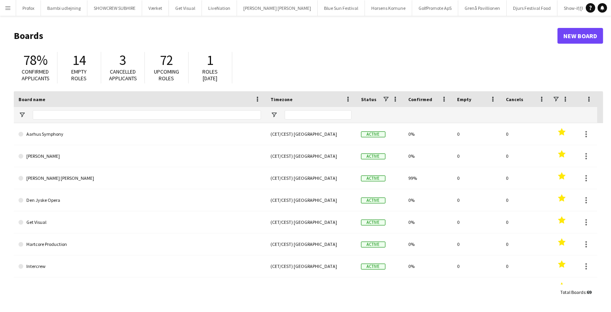
click at [7, 7] on app-icon "Menu" at bounding box center [8, 8] width 6 height 6
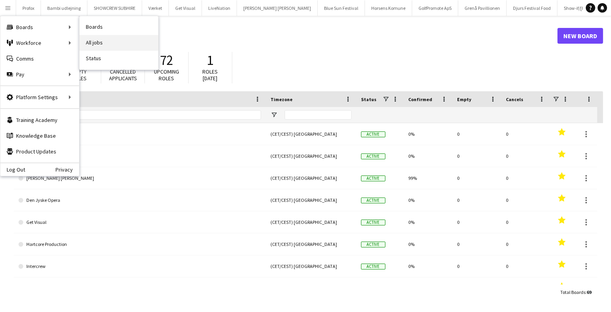
click at [94, 35] on link "All jobs" at bounding box center [118, 43] width 79 height 16
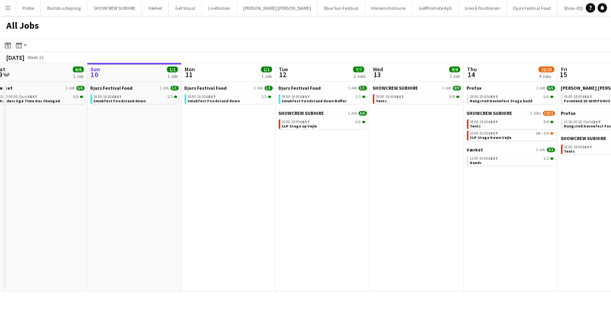
scroll to position [0, 265]
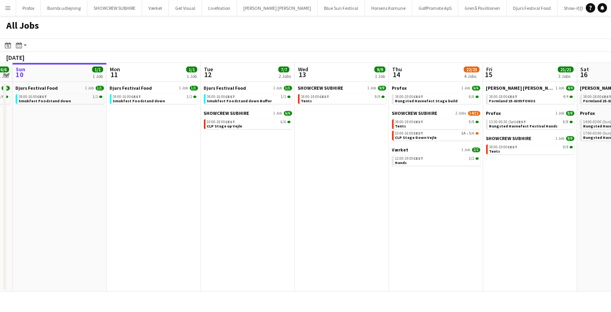
drag, startPoint x: 444, startPoint y: 203, endPoint x: 130, endPoint y: 201, distance: 314.4
click at [179, 205] on app-calendar-viewport "Thu 7 3/4 1 Job Fri 8 6/6 1 Job Sat 9 6/6 1 Job Sun 10 1/1 1 Job Mon 11 1/1 1 J…" at bounding box center [305, 177] width 611 height 229
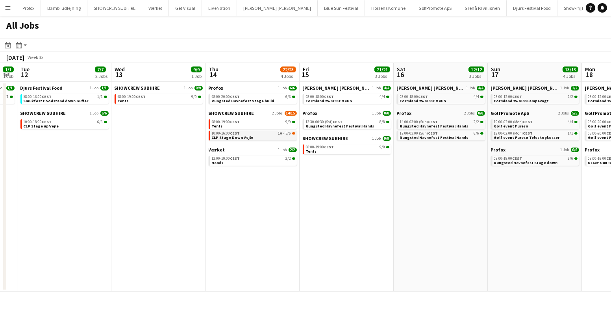
click at [229, 137] on span "CLP Stage Down Vejle" at bounding box center [233, 137] width 42 height 5
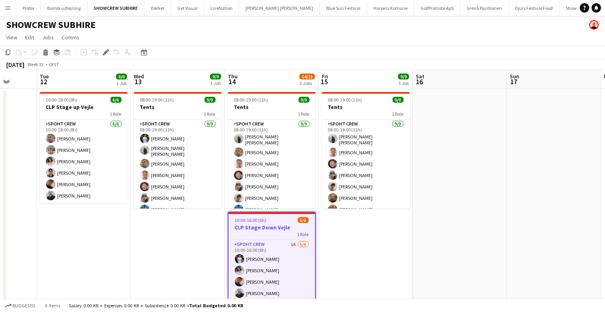
scroll to position [0, 222]
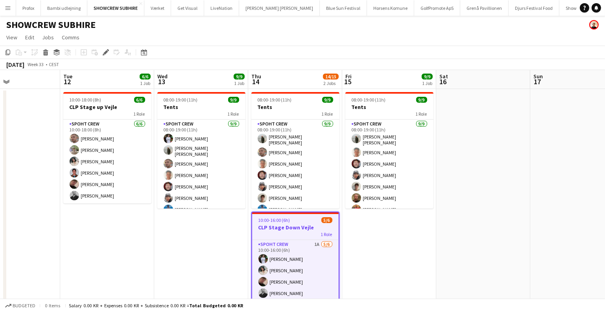
drag, startPoint x: 386, startPoint y: 240, endPoint x: 427, endPoint y: 236, distance: 41.5
click at [427, 236] on app-calendar-viewport "Sat 9 Sun 10 Mon 11 Tue 12 6/6 1 Job Wed 13 9/9 1 Job Thu 14 14/15 2 Jobs Fri 1…" at bounding box center [302, 207] width 605 height 274
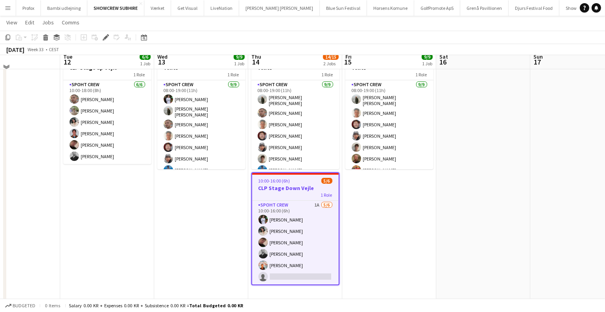
scroll to position [44, 0]
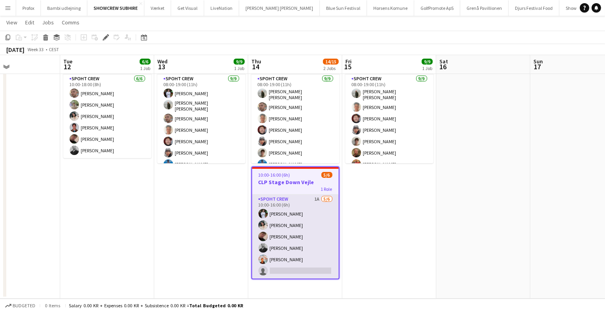
click at [292, 235] on app-card-role "Spoht Crew 1A 5/6 10:00-16:00 (6h) Tomas Gaita Maya Khandalavala Axel Bank Møll…" at bounding box center [295, 237] width 87 height 84
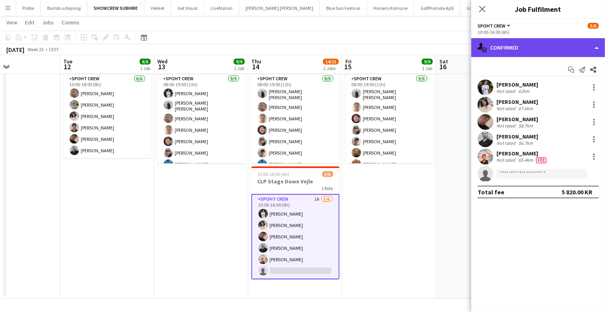
click at [521, 42] on div "single-neutral-actions-check-2 Confirmed" at bounding box center [538, 47] width 134 height 19
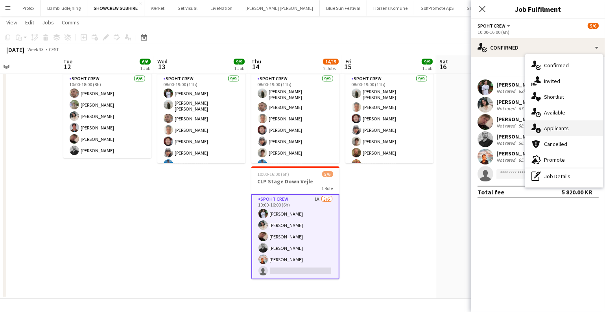
click at [556, 133] on div "single-neutral-actions-information Applicants" at bounding box center [564, 128] width 78 height 16
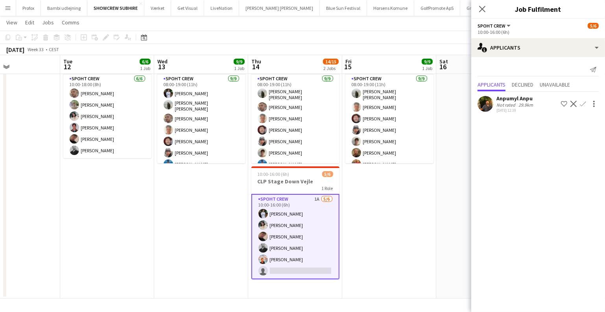
click at [405, 198] on app-date-cell "08:00-19:00 (11h) 9/9 Tents 1 Role Spoht Crew 9/9 08:00-19:00 (11h) Negru Liviu…" at bounding box center [389, 171] width 94 height 255
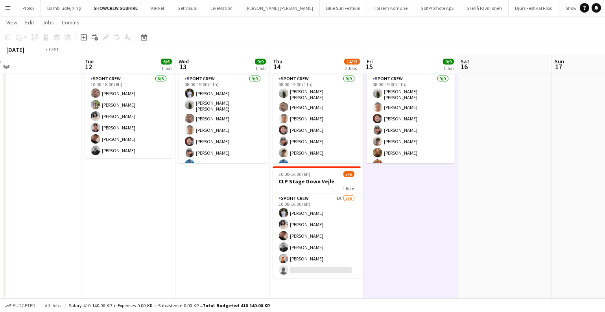
drag, startPoint x: 97, startPoint y: 205, endPoint x: 392, endPoint y: 246, distance: 297.7
click at [392, 246] on app-calendar-viewport "Sat 9 Sun 10 Mon 11 Tue 12 6/6 1 Job Wed 13 9/9 1 Job Thu 14 14/15 2 Jobs Fri 1…" at bounding box center [302, 142] width 605 height 312
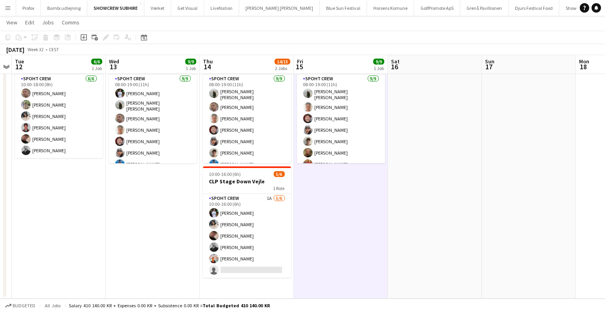
drag, startPoint x: 238, startPoint y: 244, endPoint x: 171, endPoint y: 243, distance: 67.3
click at [172, 244] on app-calendar-viewport "Fri 8 Sat 9 Sun 10 Mon 11 Tue 12 6/6 1 Job Wed 13 9/9 1 Job Thu 14 14/15 2 Jobs…" at bounding box center [302, 142] width 605 height 312
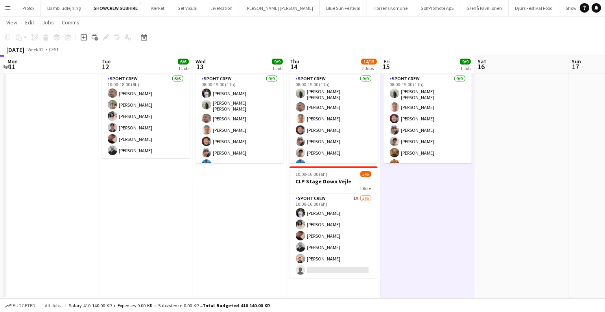
click at [8, 12] on button "Menu" at bounding box center [8, 8] width 16 height 16
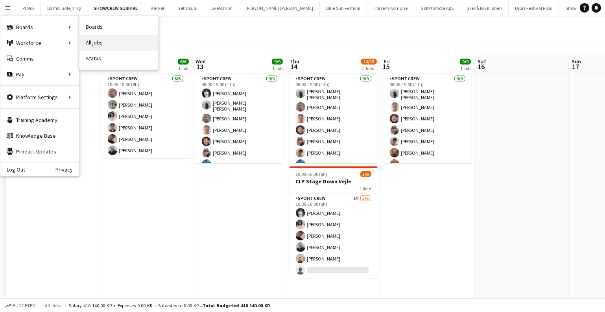
click at [95, 38] on link "All jobs" at bounding box center [118, 43] width 79 height 16
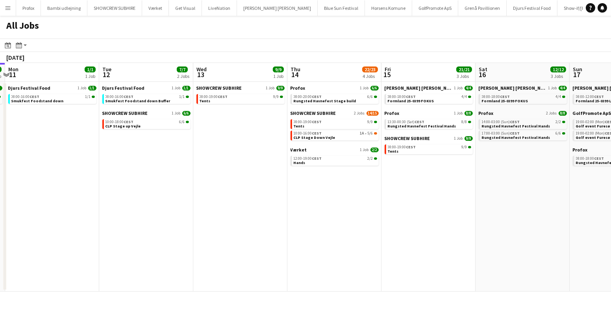
click at [136, 187] on app-all-jobs "All Jobs Date picker AUG 2025 AUG 2025 Monday M Tuesday T Wednesday W Thursday …" at bounding box center [305, 154] width 611 height 276
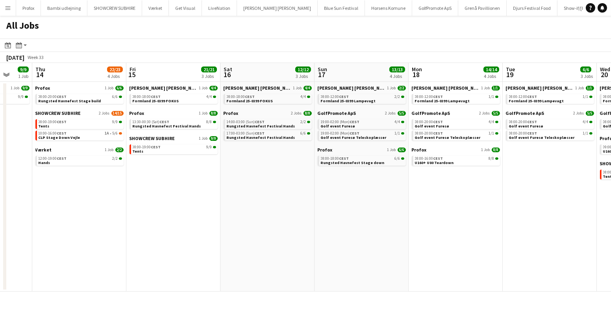
scroll to position [0, 278]
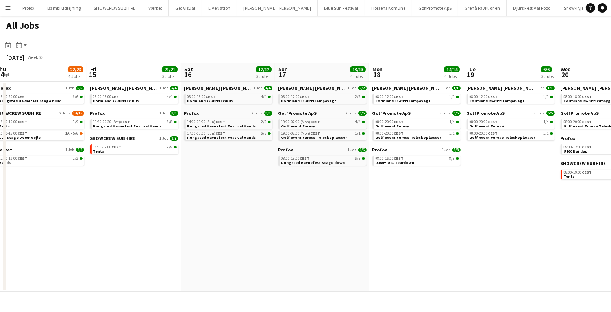
drag, startPoint x: 440, startPoint y: 196, endPoint x: 168, endPoint y: 208, distance: 271.4
click at [168, 208] on app-calendar-viewport "Mon 11 1/1 1 Job Tue 12 7/7 2 Jobs Wed 13 9/9 1 Job Thu 14 22/23 4 Jobs Fri 15 …" at bounding box center [305, 177] width 611 height 229
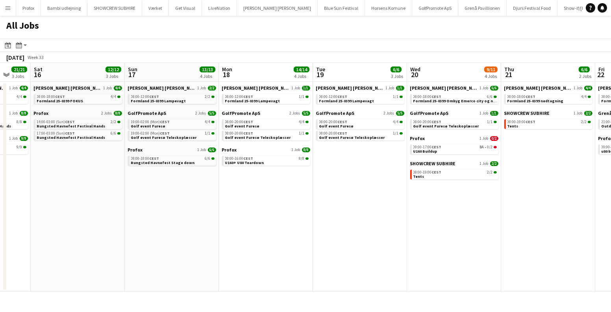
scroll to position [0, 171]
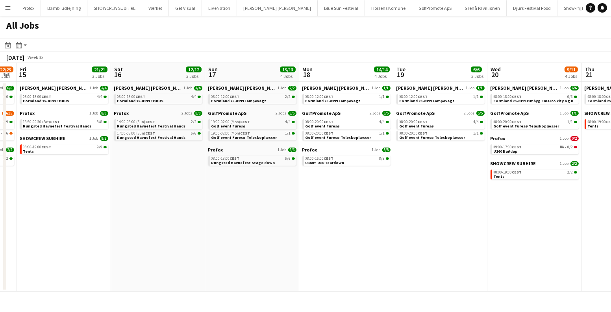
drag, startPoint x: 256, startPoint y: 214, endPoint x: 309, endPoint y: 218, distance: 53.2
click at [309, 218] on app-calendar-viewport "Wed 13 9/9 1 Job Thu 14 22/23 4 Jobs Fri 15 21/21 3 Jobs Sat 16 12/12 3 Jobs Su…" at bounding box center [305, 177] width 611 height 229
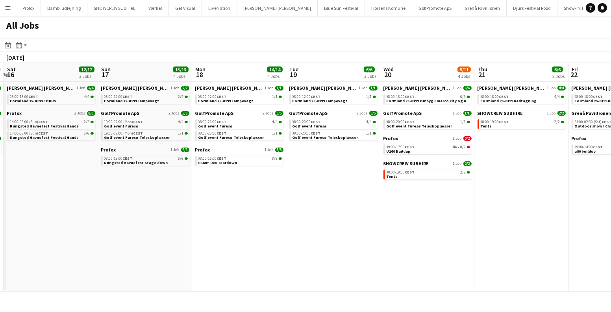
drag, startPoint x: 435, startPoint y: 208, endPoint x: 113, endPoint y: 233, distance: 322.8
click at [113, 233] on app-calendar-viewport "Wed 13 9/9 1 Job Thu 14 22/23 4 Jobs Fri 15 21/21 3 Jobs Sat 16 12/12 3 Jobs Su…" at bounding box center [305, 177] width 611 height 229
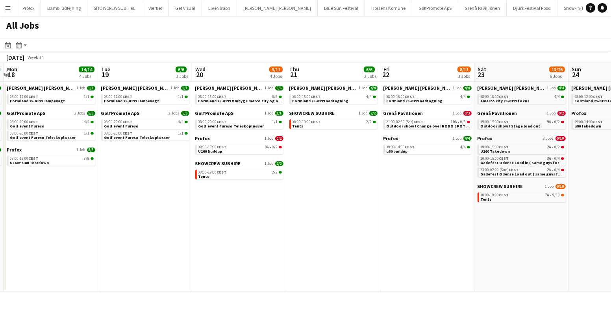
scroll to position [0, 305]
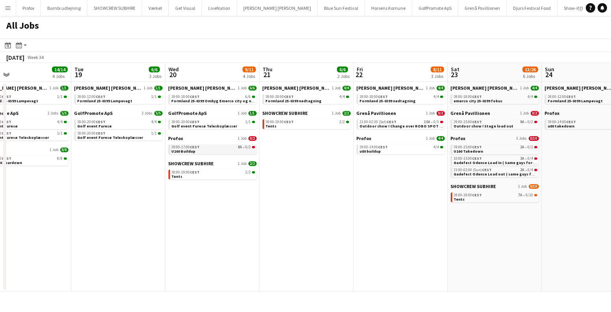
click at [233, 148] on div "09:00-17:00 CEST 8A • 0/2" at bounding box center [213, 147] width 83 height 4
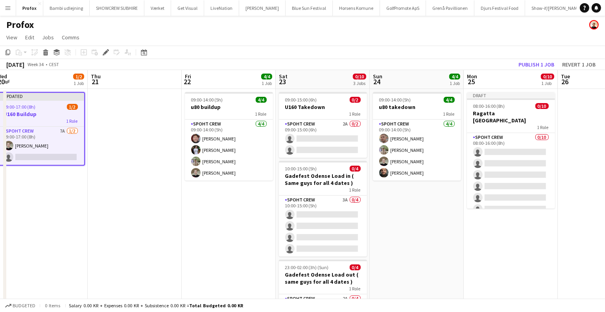
scroll to position [0, 212]
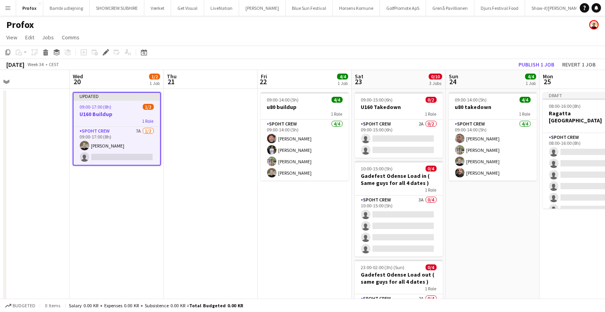
drag, startPoint x: 353, startPoint y: 182, endPoint x: 223, endPoint y: 198, distance: 131.2
click at [223, 198] on app-calendar-viewport "Sun 17 6/6 1 Job Mon 18 8/8 1 Job Tue 19 Wed 20 1/2 1 Job Thu 21 Fri 22 4/4 1 J…" at bounding box center [302, 221] width 605 height 303
click at [371, 145] on app-card-role "Spoht Crew 2A 0/2 09:00-15:00 (6h) single-neutral-actions single-neutral-actions" at bounding box center [399, 139] width 88 height 38
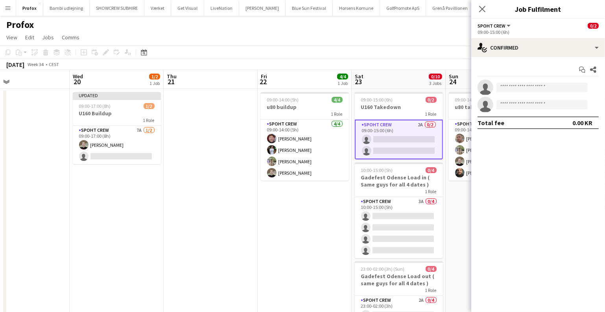
click at [543, 33] on div "09:00-15:00 (6h)" at bounding box center [538, 32] width 121 height 6
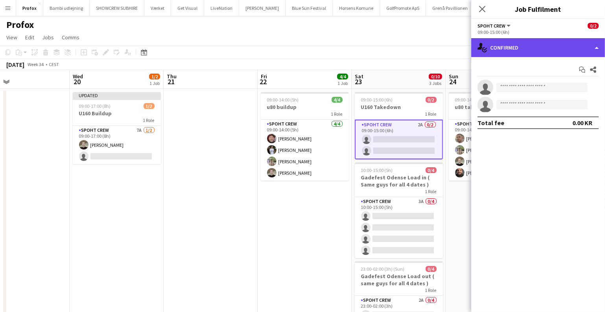
click at [541, 40] on div "single-neutral-actions-check-2 Confirmed" at bounding box center [538, 47] width 134 height 19
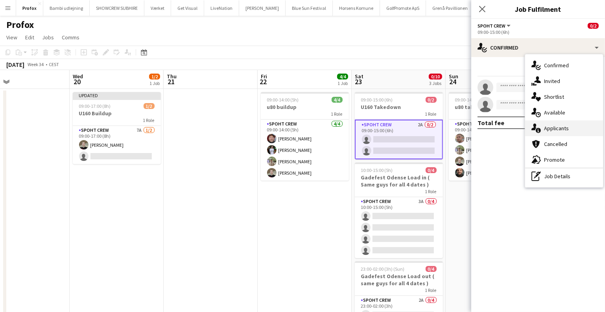
click at [556, 123] on div "single-neutral-actions-information Applicants" at bounding box center [564, 128] width 78 height 16
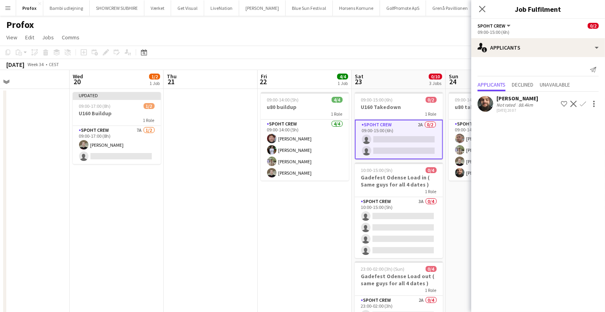
click at [412, 132] on app-card-role "Spoht Crew 2A 0/2 09:00-15:00 (6h) single-neutral-actions single-neutral-actions" at bounding box center [399, 140] width 88 height 40
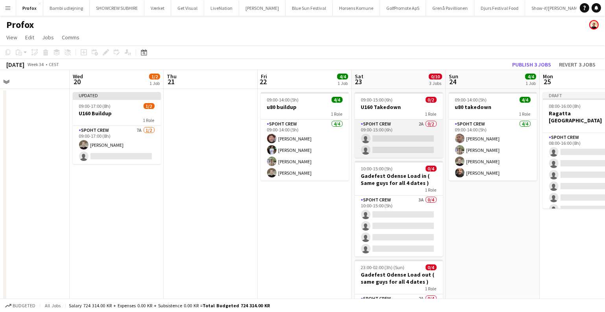
click at [412, 132] on app-card-role "Spoht Crew 2A 0/2 09:00-15:00 (6h) single-neutral-actions single-neutral-actions" at bounding box center [399, 139] width 88 height 38
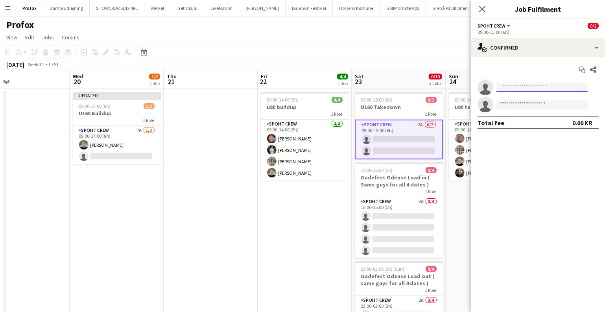
click at [514, 87] on input at bounding box center [542, 87] width 91 height 9
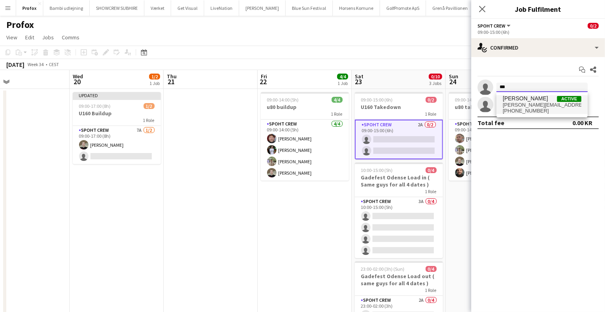
type input "***"
click at [530, 102] on span "armando.nikol@yahoo.com" at bounding box center [542, 105] width 79 height 6
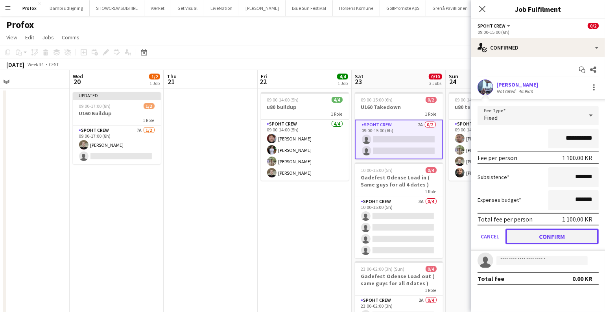
click at [547, 233] on button "Confirm" at bounding box center [552, 237] width 93 height 16
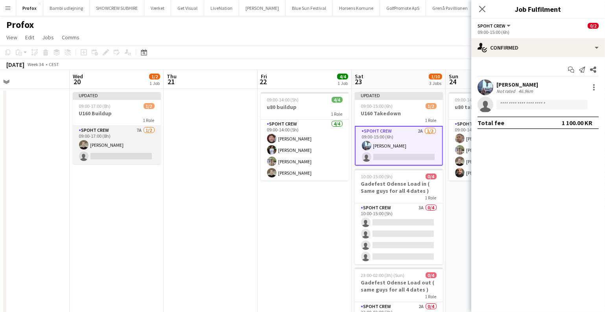
click at [116, 138] on app-card-role "Spoht Crew 7A 1/2 09:00-17:00 (8h) Nicolai Schmidt single-neutral-actions" at bounding box center [117, 145] width 88 height 38
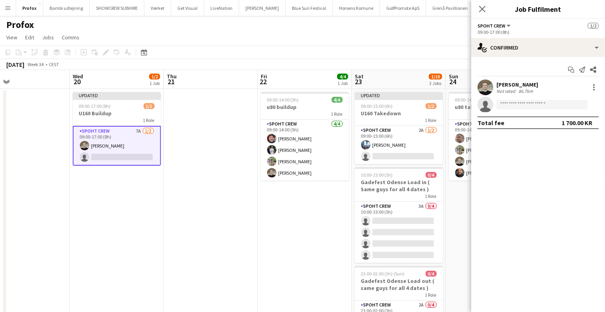
click at [516, 109] on app-invite-slot "single-neutral-actions" at bounding box center [538, 105] width 134 height 16
click at [515, 108] on input at bounding box center [542, 104] width 91 height 9
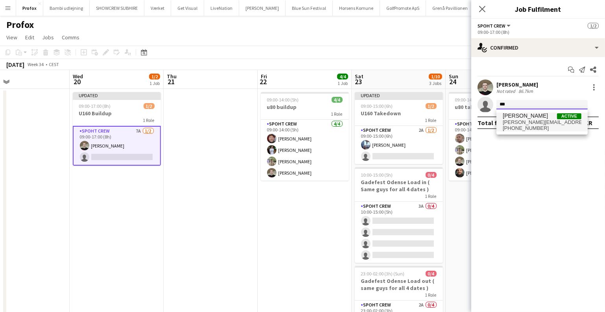
type input "***"
click at [525, 121] on span "armando.nikol@yahoo.com" at bounding box center [542, 122] width 79 height 6
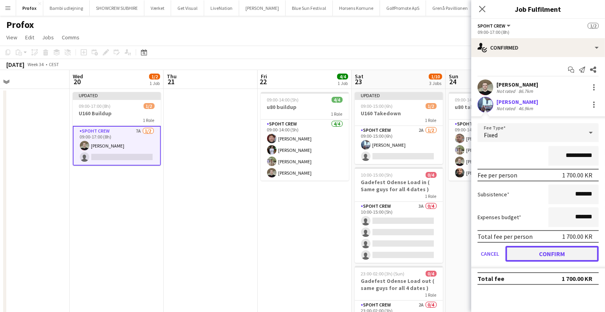
click at [566, 249] on button "Confirm" at bounding box center [552, 254] width 93 height 16
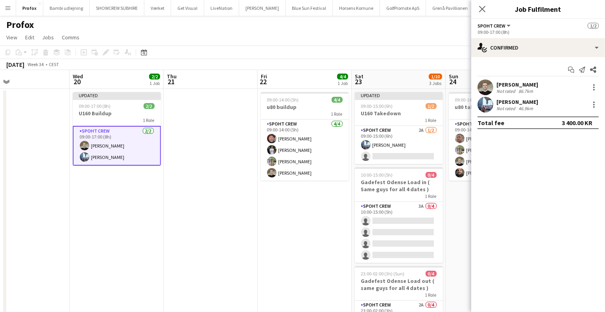
click at [289, 205] on app-date-cell "09:00-14:00 (5h) 4/4 u80 buildup 1 Role Spoht Crew 4/4 09:00-14:00 (5h) Jesper …" at bounding box center [305, 231] width 94 height 284
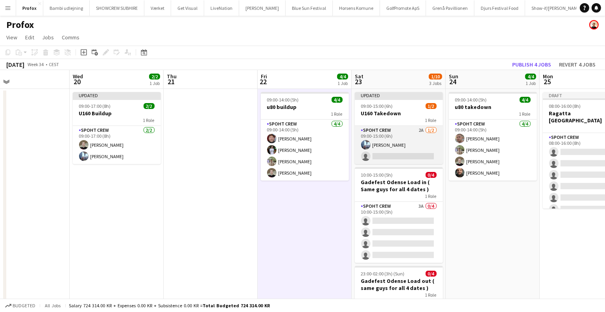
click at [383, 139] on app-card-role "Spoht Crew 2A 1/2 09:00-15:00 (6h) Armando Irom single-neutral-actions" at bounding box center [399, 145] width 88 height 38
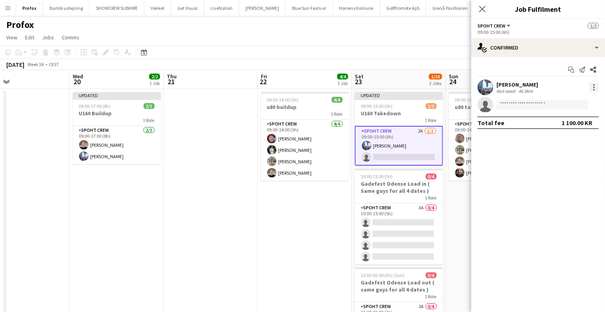
click at [594, 84] on div at bounding box center [594, 85] width 2 height 2
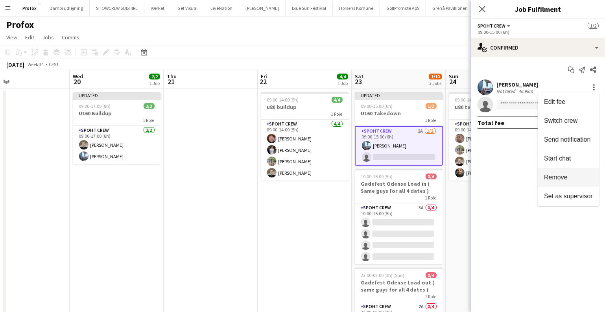
click at [555, 172] on button "Remove" at bounding box center [568, 177] width 61 height 19
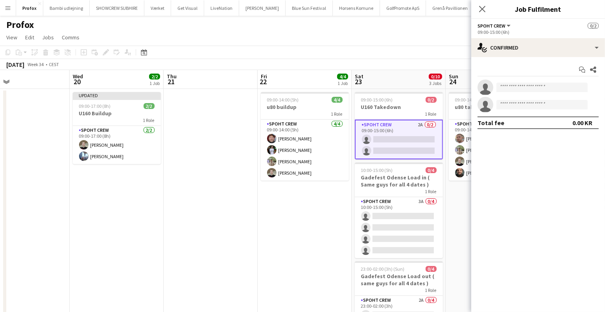
click at [265, 192] on app-date-cell "09:00-14:00 (5h) 4/4 u80 buildup 1 Role Spoht Crew 4/4 09:00-14:00 (5h) Jesper …" at bounding box center [305, 231] width 94 height 284
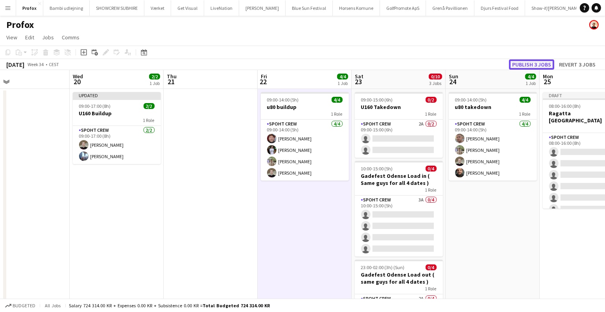
click at [545, 64] on button "Publish 3 jobs" at bounding box center [531, 64] width 45 height 10
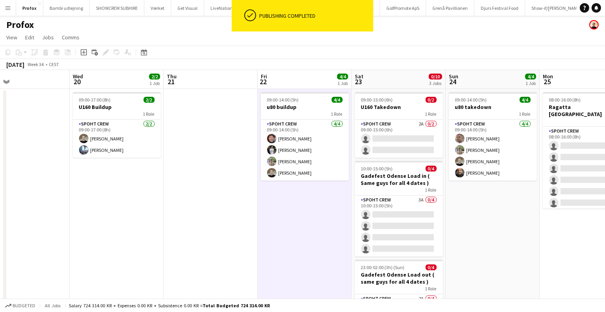
click at [270, 210] on app-date-cell "09:00-14:00 (5h) 4/4 u80 buildup 1 Role Spoht Crew 4/4 09:00-14:00 (5h) Jesper …" at bounding box center [305, 231] width 94 height 284
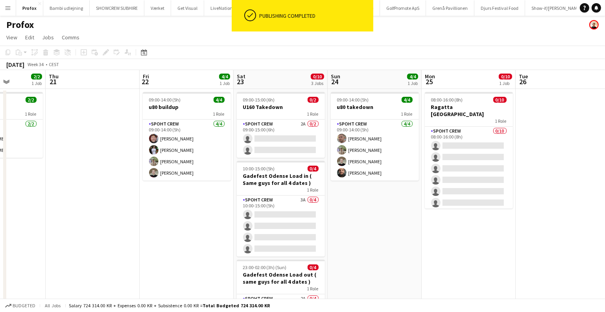
drag, startPoint x: 536, startPoint y: 260, endPoint x: 415, endPoint y: 242, distance: 122.3
click at [415, 242] on app-calendar-viewport "Sun 17 6/6 1 Job Mon 18 8/8 1 Job Tue 19 Wed 20 2/2 1 Job Thu 21 Fri 22 4/4 1 J…" at bounding box center [302, 221] width 605 height 303
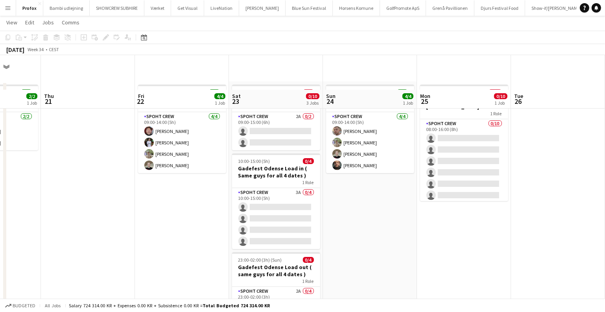
scroll to position [0, 0]
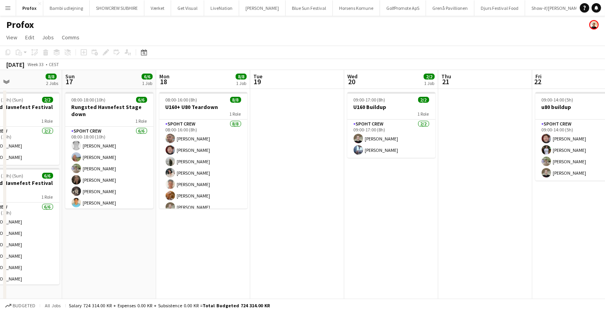
drag, startPoint x: 72, startPoint y: 218, endPoint x: 453, endPoint y: 244, distance: 381.8
click at [523, 243] on app-calendar-viewport "Thu 14 6/6 1 Job Fri 15 8/8 1 Job Sat 16 8/8 2 Jobs Sun 17 6/6 1 Job Mon 18 8/8…" at bounding box center [302, 221] width 605 height 303
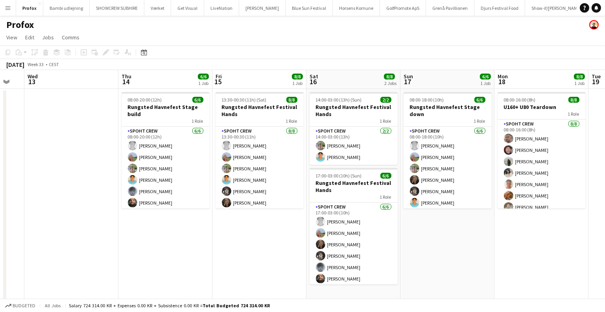
drag, startPoint x: 296, startPoint y: 229, endPoint x: 527, endPoint y: 248, distance: 231.4
click at [587, 252] on app-calendar-viewport "Mon 11 Tue 12 Wed 13 Thu 14 6/6 1 Job Fri 15 8/8 1 Job Sat 16 8/8 2 Jobs Sun 17…" at bounding box center [302, 221] width 605 height 303
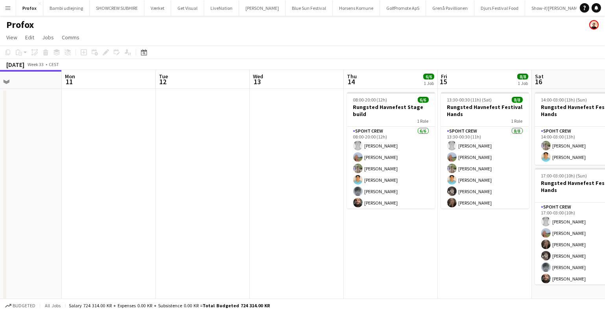
drag, startPoint x: 288, startPoint y: 212, endPoint x: 40, endPoint y: 220, distance: 248.0
click at [38, 219] on app-calendar-viewport "Fri 8 Sat 9 Sun 10 Mon 11 Tue 12 Wed 13 Thu 14 6/6 1 Job Fri 15 8/8 1 Job Sat 1…" at bounding box center [302, 221] width 605 height 303
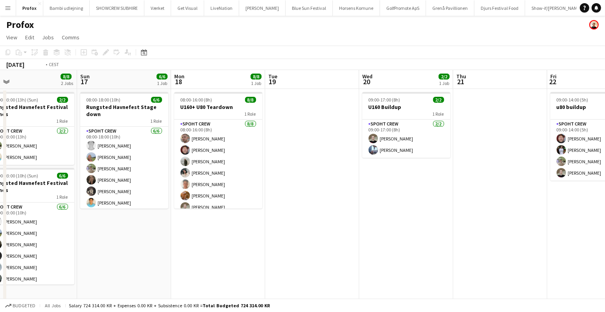
drag, startPoint x: 592, startPoint y: 268, endPoint x: 229, endPoint y: 251, distance: 362.8
click at [229, 251] on app-calendar-viewport "Wed 13 Thu 14 6/6 1 Job Fri 15 8/8 1 Job Sat 16 8/8 2 Jobs Sun 17 6/6 1 Job Mon…" at bounding box center [302, 221] width 605 height 303
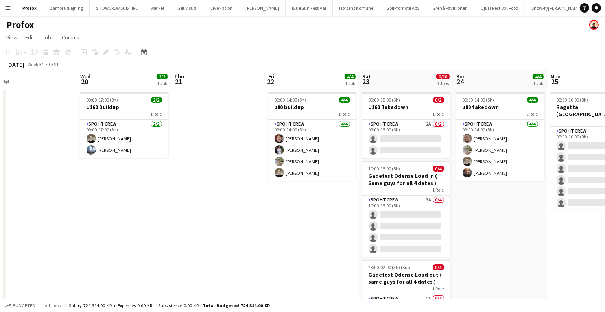
scroll to position [0, 302]
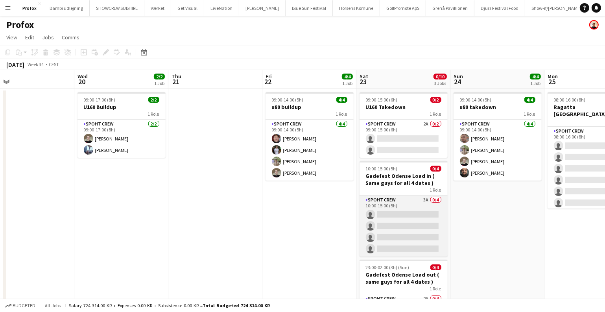
click at [419, 223] on app-card-role "Spoht Crew 3A 0/4 10:00-15:00 (5h) single-neutral-actions single-neutral-action…" at bounding box center [404, 226] width 88 height 61
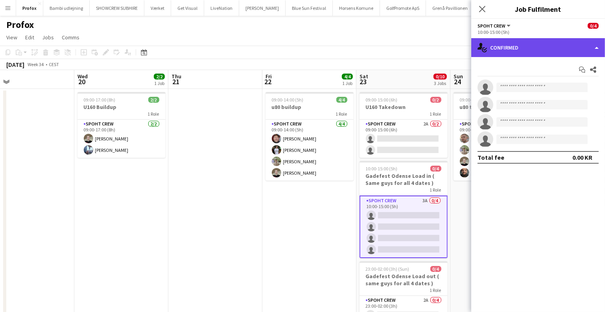
click at [540, 46] on div "single-neutral-actions-check-2 Confirmed" at bounding box center [538, 47] width 134 height 19
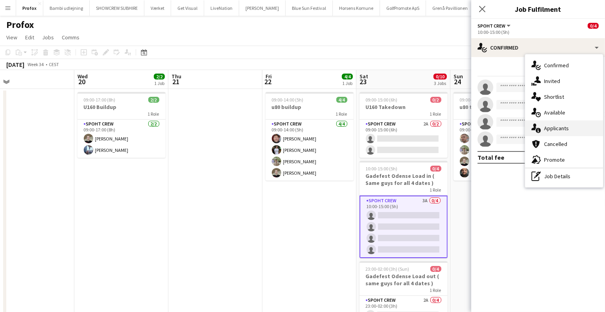
click at [549, 125] on div "single-neutral-actions-information Applicants" at bounding box center [564, 128] width 78 height 16
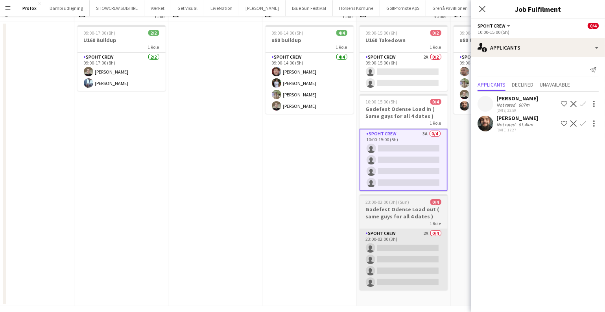
scroll to position [73, 0]
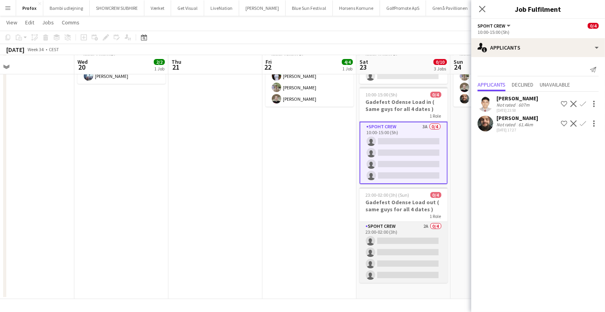
click at [392, 261] on app-card-role "Spoht Crew 2A 0/4 23:00-02:00 (3h) single-neutral-actions single-neutral-action…" at bounding box center [404, 252] width 88 height 61
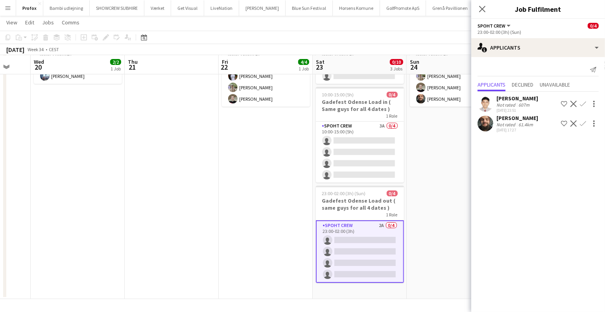
scroll to position [0, 220]
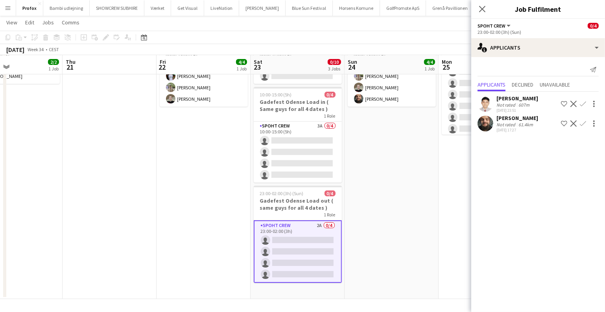
drag, startPoint x: 284, startPoint y: 219, endPoint x: 178, endPoint y: 261, distance: 113.9
click at [178, 261] on app-calendar-viewport "Mon 18 8/8 1 Job Tue 19 Wed 20 2/2 1 Job Thu 21 Fri 22 4/4 1 Job Sat 23 0/10 3 …" at bounding box center [302, 129] width 605 height 342
click at [410, 203] on app-date-cell "09:00-14:00 (5h) 4/4 u80 takedown 1 Role Spoht Crew 4/4 09:00-14:00 (5h) Tomas …" at bounding box center [392, 157] width 94 height 284
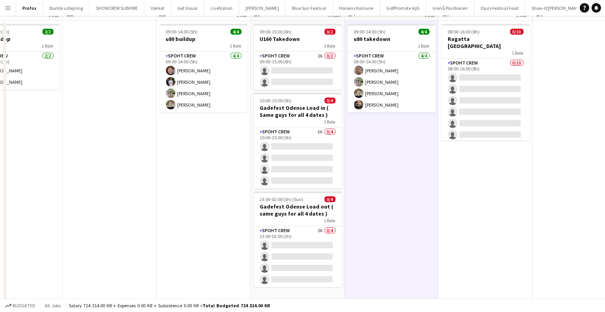
scroll to position [73, 0]
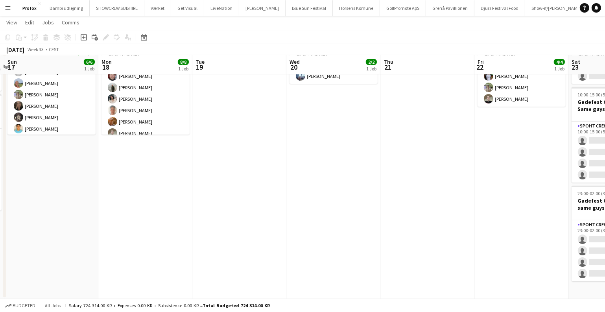
drag, startPoint x: 173, startPoint y: 187, endPoint x: 390, endPoint y: 228, distance: 221.5
click at [504, 238] on app-calendar-viewport "Fri 15 8/8 1 Job Sat 16 8/8 2 Jobs Sun 17 6/6 1 Job Mon 18 8/8 1 Job Tue 19 Wed…" at bounding box center [302, 129] width 605 height 342
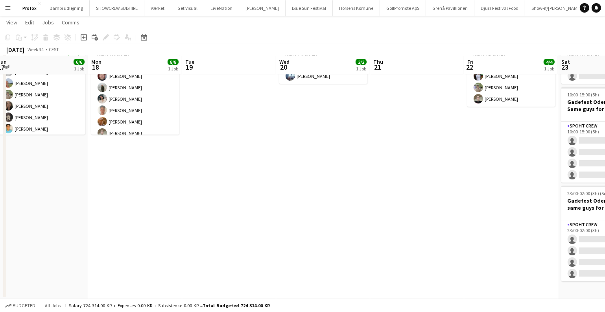
drag, startPoint x: 262, startPoint y: 201, endPoint x: 528, endPoint y: 259, distance: 272.6
click at [528, 259] on app-calendar-viewport "Fri 15 8/8 1 Job Sat 16 8/8 2 Jobs Sun 17 6/6 1 Job Mon 18 8/8 1 Job Tue 19 Wed…" at bounding box center [302, 129] width 605 height 342
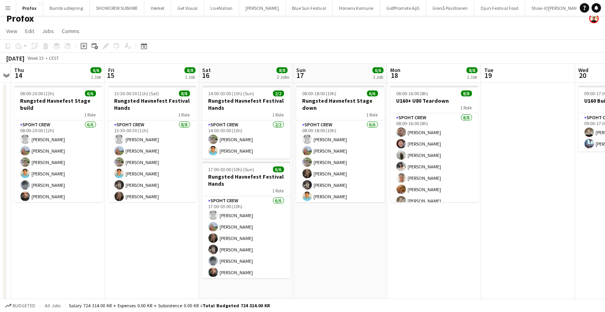
scroll to position [0, 0]
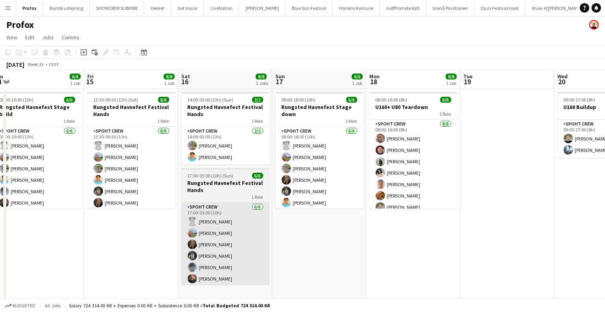
drag, startPoint x: 514, startPoint y: 260, endPoint x: 527, endPoint y: 260, distance: 12.6
click at [560, 263] on app-calendar-viewport "Tue 12 Wed 13 Thu 14 6/6 1 Job Fri 15 8/8 1 Job Sat 16 8/8 2 Jobs Sun 17 6/6 1 …" at bounding box center [302, 221] width 605 height 303
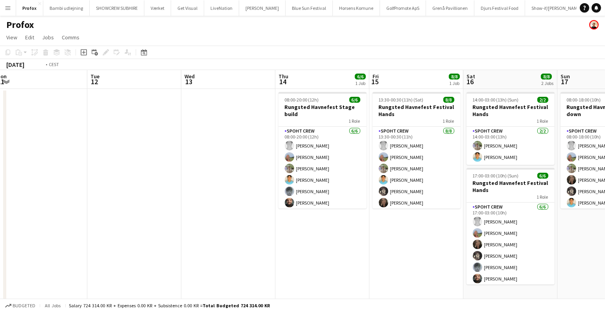
drag, startPoint x: 318, startPoint y: 236, endPoint x: 498, endPoint y: 256, distance: 180.9
click at [584, 273] on app-calendar-viewport "Sat 9 Sun 10 Mon 11 Tue 12 Wed 13 Thu 14 6/6 1 Job Fri 15 8/8 1 Job Sat 16 8/8 …" at bounding box center [302, 221] width 605 height 303
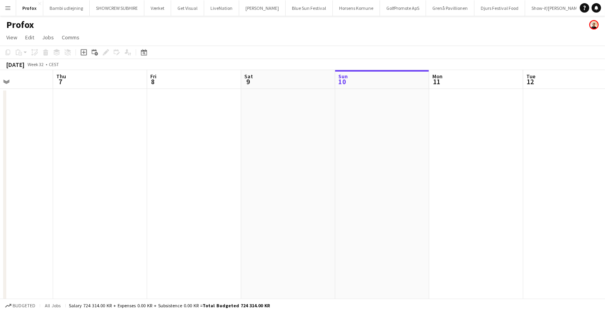
drag, startPoint x: 459, startPoint y: 239, endPoint x: 511, endPoint y: 234, distance: 52.6
click at [605, 246] on html "Menu Boards Boards Boards All jobs Status Workforce Workforce My Workforce Recr…" at bounding box center [302, 193] width 605 height 386
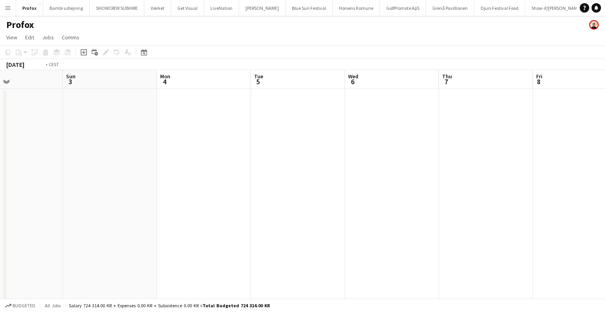
drag, startPoint x: 264, startPoint y: 198, endPoint x: 133, endPoint y: 219, distance: 132.4
click at [132, 220] on app-calendar-viewport "Wed 30 Thu 31 Fri 1 Sat 2 Sun 3 Mon 4 Tue 5 Wed 6 Thu 7 Fri 8 Sat 9 Sun 10" at bounding box center [302, 221] width 605 height 303
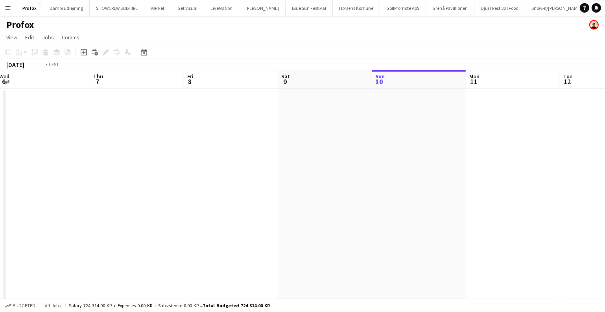
drag, startPoint x: 535, startPoint y: 220, endPoint x: 35, endPoint y: 208, distance: 499.9
click at [36, 208] on app-calendar-viewport "Sun 3 Mon 4 Tue 5 Wed 6 Thu 7 Fri 8 Sat 9 Sun 10 Mon 11 Tue 12 Wed 13 Thu 14 6/…" at bounding box center [302, 221] width 605 height 303
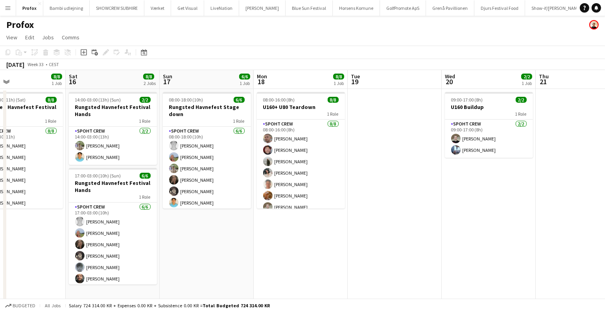
drag, startPoint x: 117, startPoint y: 216, endPoint x: 0, endPoint y: 211, distance: 117.4
click at [0, 211] on app-calendar-viewport "Wed 13 Thu 14 6/6 1 Job Fri 15 8/8 1 Job Sat 16 8/8 2 Jobs Sun 17 6/6 1 Job Mon…" at bounding box center [302, 221] width 605 height 303
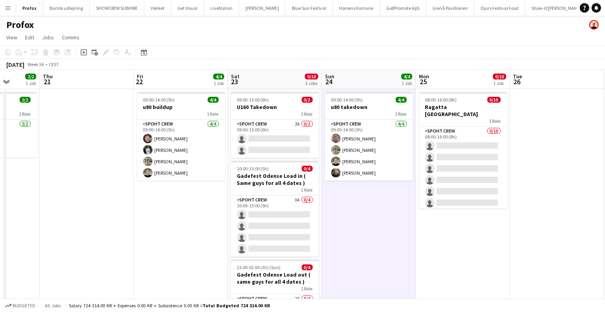
scroll to position [0, 327]
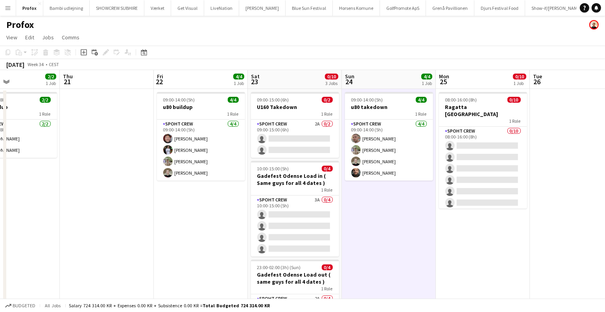
drag, startPoint x: 493, startPoint y: 205, endPoint x: 26, endPoint y: 185, distance: 467.5
click at [7, 188] on app-calendar-viewport "Sun 17 6/6 1 Job Mon 18 8/8 1 Job Tue 19 Wed 20 2/2 1 Job Thu 21 Fri 22 4/4 1 J…" at bounding box center [302, 221] width 605 height 303
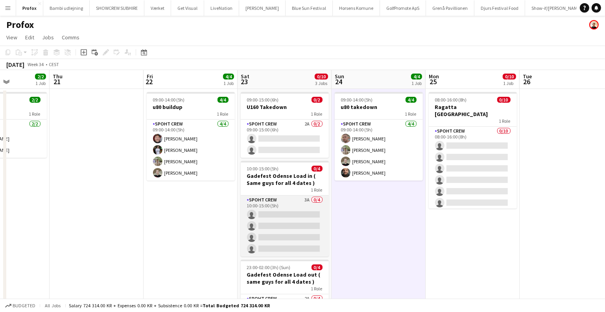
click at [258, 216] on app-card-role "Spoht Crew 3A 0/4 10:00-15:00 (5h) single-neutral-actions single-neutral-action…" at bounding box center [285, 226] width 88 height 61
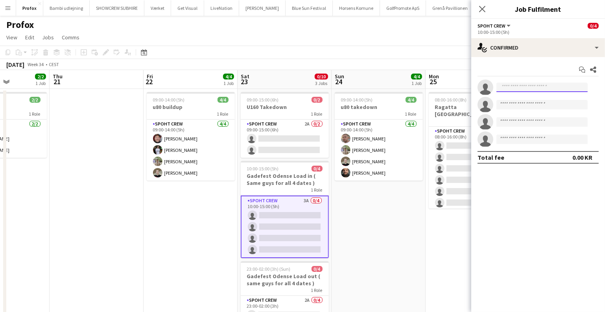
click at [515, 87] on input at bounding box center [542, 87] width 91 height 9
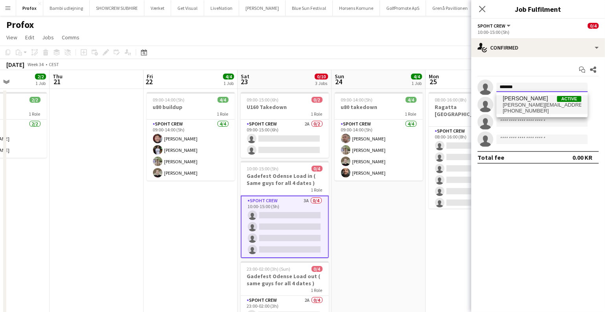
type input "*******"
click at [521, 98] on span "Armando Irom" at bounding box center [525, 98] width 45 height 7
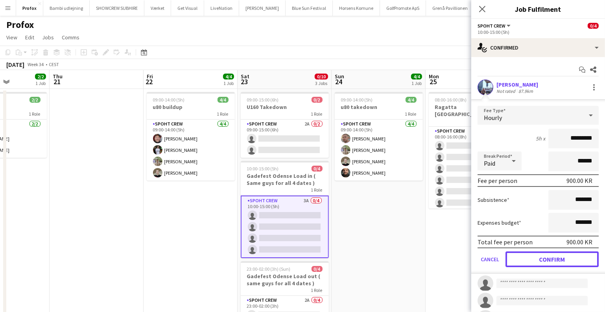
click at [546, 254] on button "Confirm" at bounding box center [552, 259] width 93 height 16
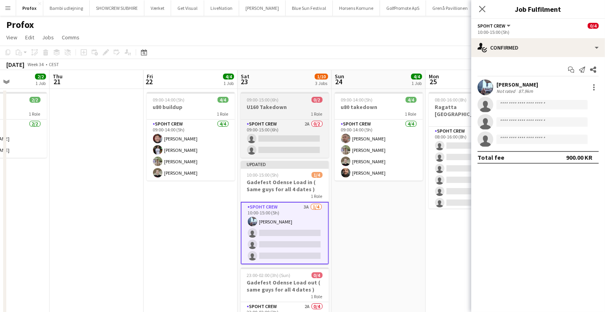
click at [266, 106] on h3 "U160 Takedown" at bounding box center [285, 106] width 88 height 7
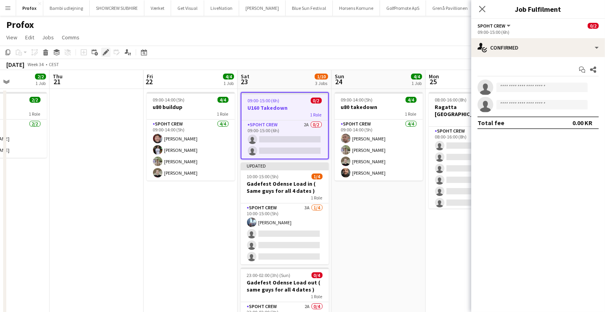
click at [103, 51] on icon "Edit" at bounding box center [106, 52] width 6 height 6
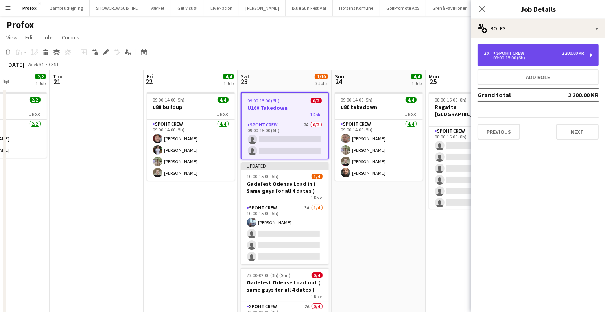
click at [565, 53] on div "2 200.00 KR" at bounding box center [573, 53] width 22 height 6
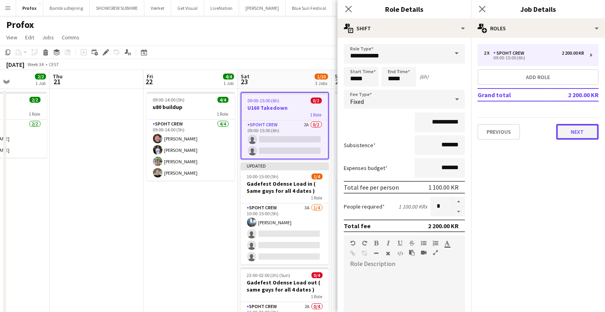
click at [575, 133] on button "Next" at bounding box center [577, 132] width 42 height 16
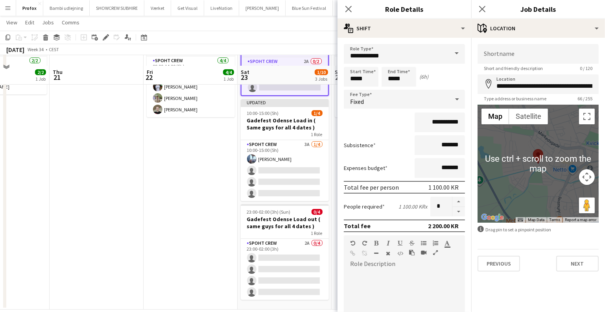
scroll to position [73, 0]
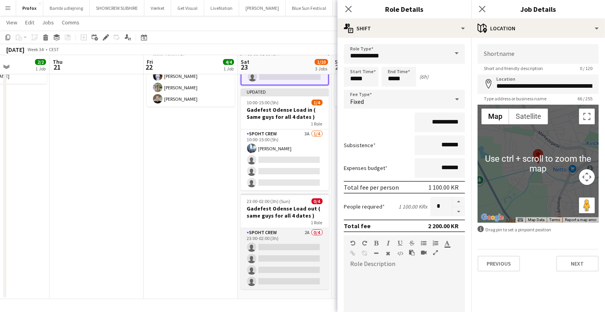
click at [312, 265] on app-card-role "Spoht Crew 2A 0/4 23:00-02:00 (3h) single-neutral-actions single-neutral-action…" at bounding box center [285, 258] width 88 height 61
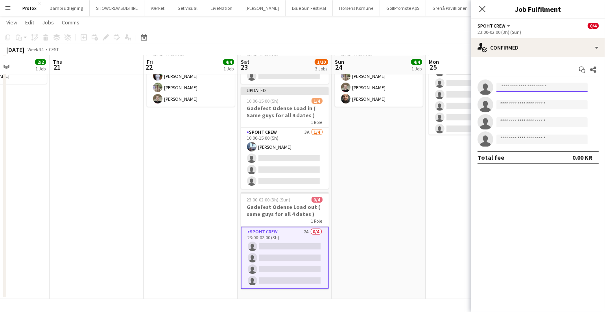
click at [536, 86] on input at bounding box center [542, 87] width 91 height 9
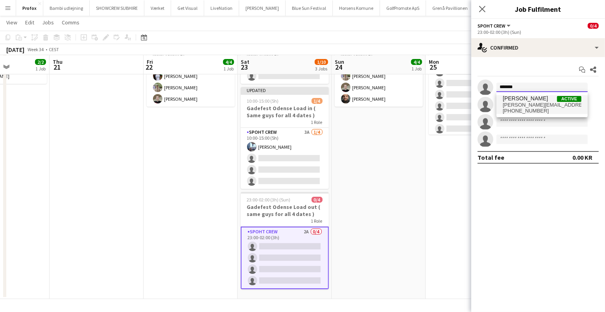
type input "*******"
click at [523, 107] on span "armando.nikol@yahoo.com" at bounding box center [542, 105] width 79 height 6
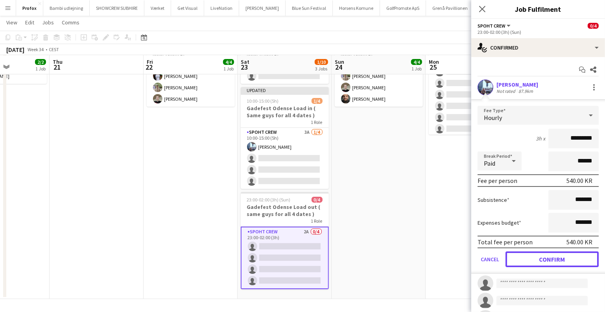
click at [544, 260] on button "Confirm" at bounding box center [552, 259] width 93 height 16
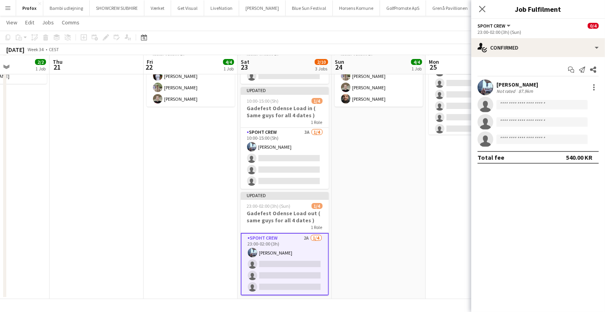
click at [385, 185] on app-date-cell "09:00-14:00 (5h) 4/4 u80 takedown 1 Role Spoht Crew 4/4 09:00-14:00 (5h) Tomas …" at bounding box center [379, 157] width 94 height 284
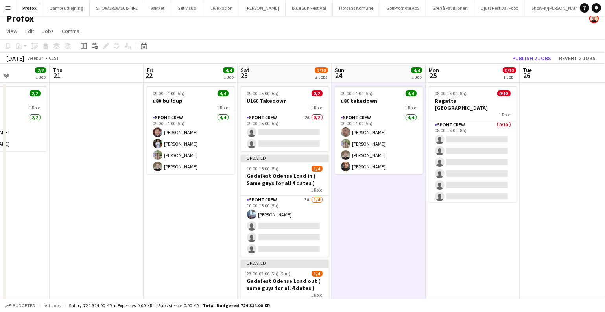
scroll to position [2, 0]
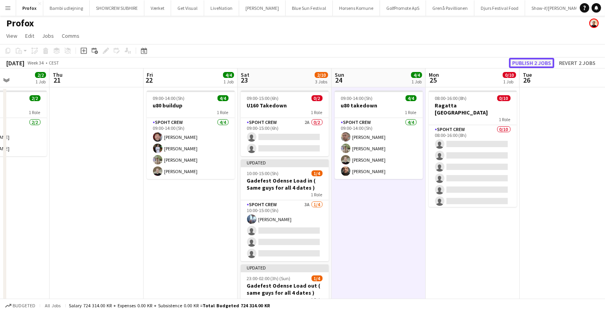
click at [534, 63] on button "Publish 2 jobs" at bounding box center [531, 63] width 45 height 10
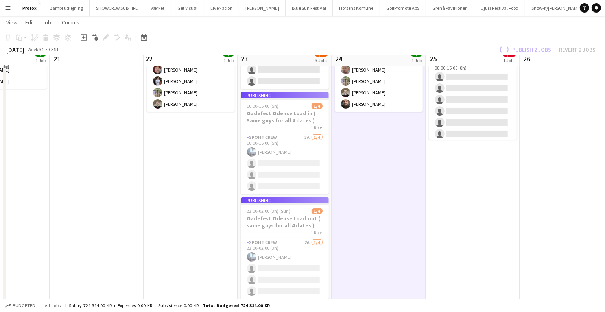
scroll to position [73, 0]
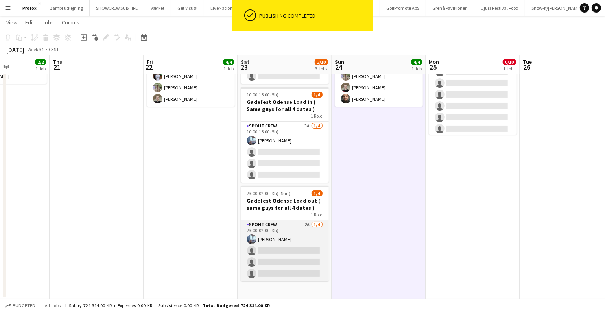
click at [289, 245] on app-card-role "Spoht Crew 2A 1/4 23:00-02:00 (3h) Armando Irom single-neutral-actions single-n…" at bounding box center [285, 250] width 88 height 61
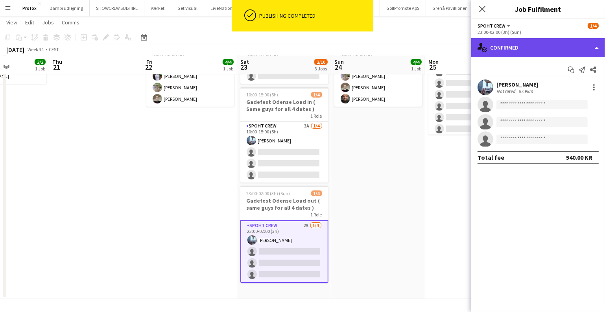
click at [534, 46] on div "single-neutral-actions-check-2 Confirmed" at bounding box center [538, 47] width 134 height 19
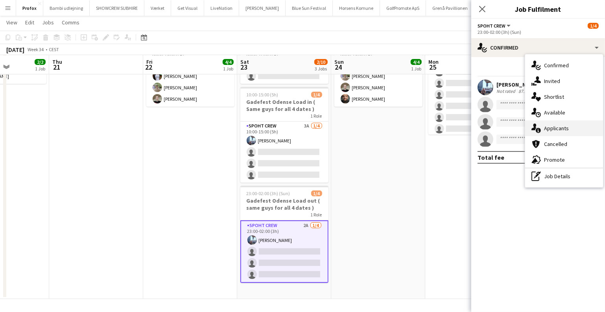
click at [560, 127] on div "single-neutral-actions-information Applicants" at bounding box center [564, 128] width 78 height 16
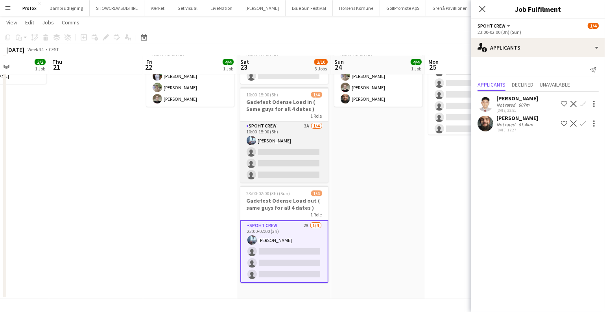
click at [254, 166] on app-card-role "Spoht Crew 3A 1/4 10:00-15:00 (5h) Armando Irom single-neutral-actions single-n…" at bounding box center [284, 152] width 88 height 61
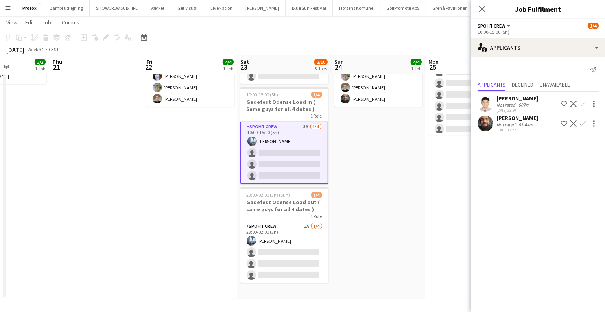
click at [390, 174] on app-date-cell "09:00-14:00 (5h) 4/4 u80 takedown 1 Role Spoht Crew 4/4 09:00-14:00 (5h) Tomas …" at bounding box center [378, 157] width 94 height 284
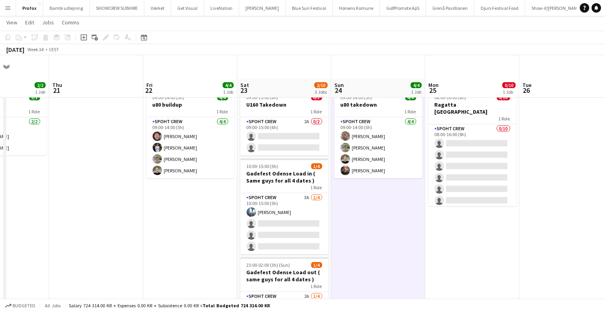
scroll to position [0, 0]
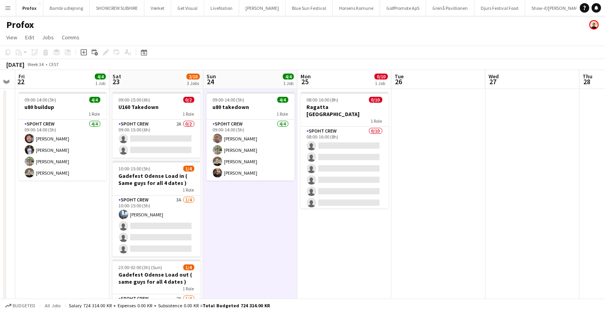
drag, startPoint x: 500, startPoint y: 231, endPoint x: 367, endPoint y: 227, distance: 133.5
click at [369, 232] on app-calendar-viewport "Tue 19 Wed 20 2/2 1 Job Thu 21 Fri 22 4/4 1 Job Sat 23 2/10 3 Jobs Sun 24 4/4 1…" at bounding box center [302, 221] width 605 height 303
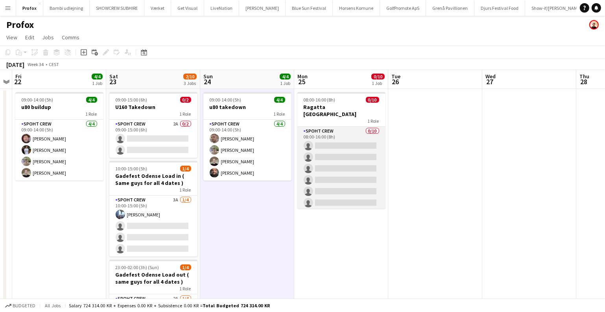
click at [346, 160] on app-card-role "Spoht Crew 0/10 08:00-16:00 (8h) single-neutral-actions single-neutral-actions …" at bounding box center [341, 191] width 88 height 129
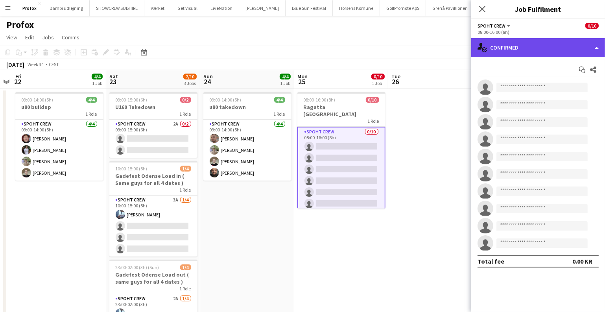
click at [534, 41] on div "single-neutral-actions-check-2 Confirmed" at bounding box center [538, 47] width 134 height 19
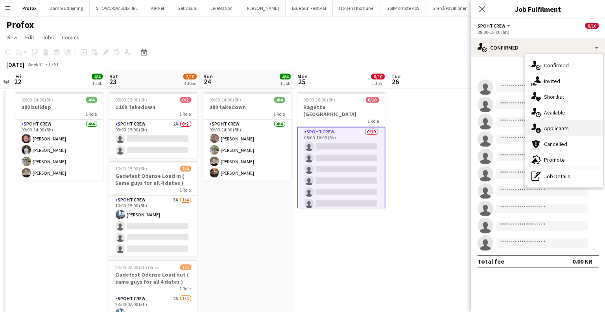
click at [558, 127] on div "single-neutral-actions-information Applicants" at bounding box center [564, 128] width 78 height 16
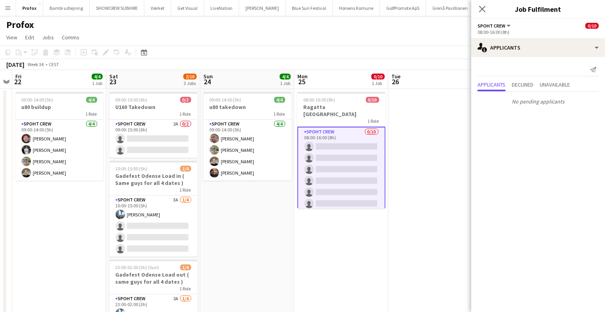
click at [449, 149] on app-date-cell at bounding box center [435, 231] width 94 height 284
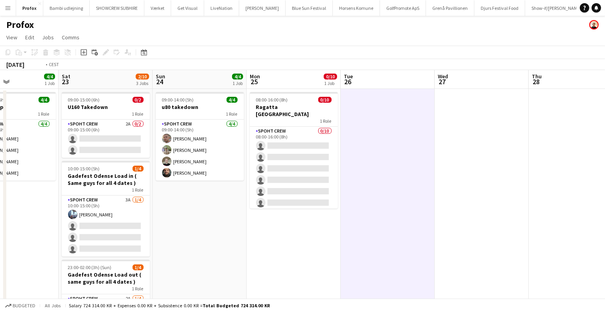
drag, startPoint x: 473, startPoint y: 151, endPoint x: 163, endPoint y: 158, distance: 310.2
click at [166, 158] on app-calendar-viewport "Tue 19 Wed 20 2/2 1 Job Thu 21 Fri 22 4/4 1 Job Sat 23 2/10 3 Jobs Sun 24 4/4 1…" at bounding box center [302, 221] width 605 height 303
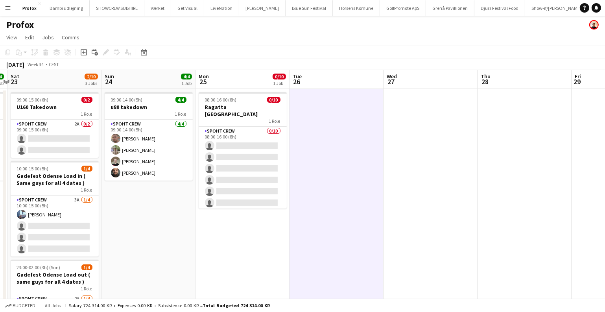
drag, startPoint x: 342, startPoint y: 153, endPoint x: 490, endPoint y: 159, distance: 148.0
click at [605, 168] on html "Menu Boards Boards Boards All jobs Status Workforce Workforce My Workforce Recr…" at bounding box center [302, 193] width 605 height 386
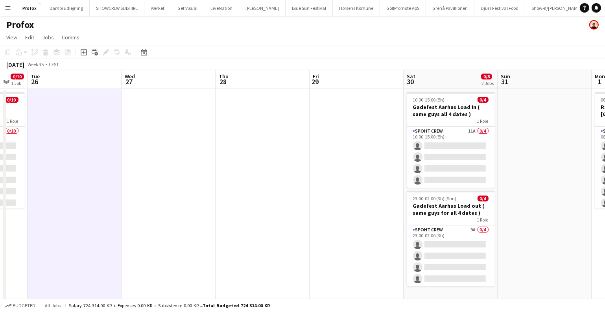
drag, startPoint x: 443, startPoint y: 151, endPoint x: 172, endPoint y: 154, distance: 271.1
click at [172, 154] on app-calendar-viewport "Sat 23 2/10 3 Jobs Sun 24 4/4 1 Job Mon 25 0/10 1 Job Tue 26 Wed 27 Thu 28 Fri …" at bounding box center [302, 221] width 605 height 303
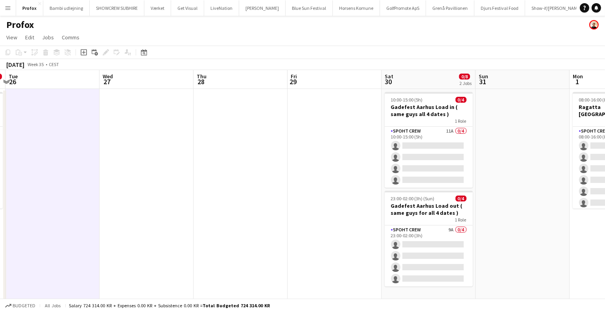
drag, startPoint x: 439, startPoint y: 163, endPoint x: 340, endPoint y: 161, distance: 99.2
click at [340, 161] on app-calendar-viewport "Sat 23 2/10 3 Jobs Sun 24 4/4 1 Job Mon 25 0/10 1 Job Tue 26 Wed 27 Thu 28 Fri …" at bounding box center [302, 221] width 605 height 303
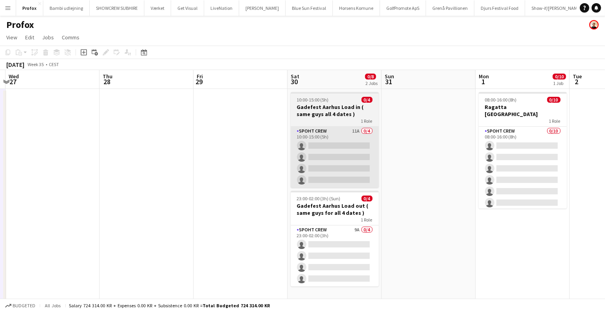
scroll to position [0, 280]
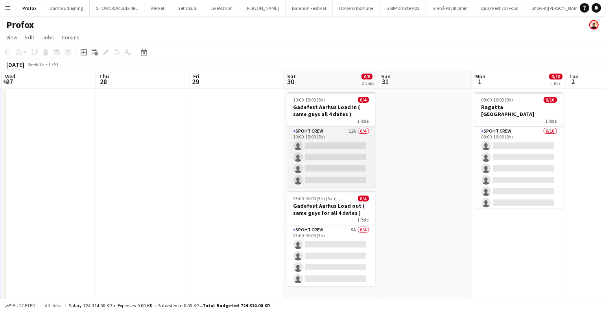
click at [333, 160] on app-card-role "Spoht Crew 11A 0/4 10:00-15:00 (5h) single-neutral-actions single-neutral-actio…" at bounding box center [331, 157] width 88 height 61
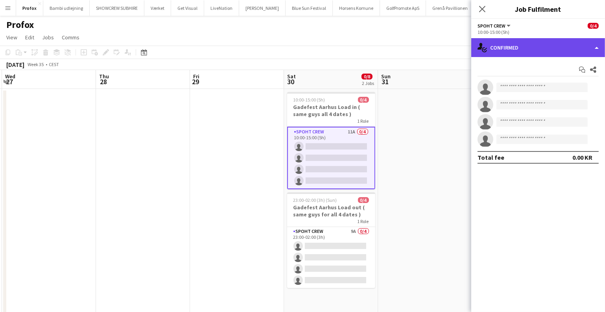
click at [567, 50] on div "single-neutral-actions-check-2 Confirmed" at bounding box center [538, 47] width 134 height 19
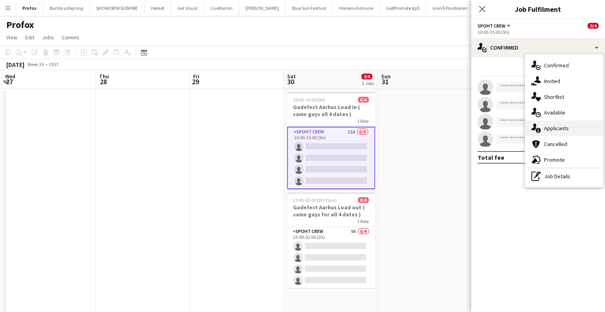
click at [549, 125] on div "single-neutral-actions-information Applicants" at bounding box center [564, 128] width 78 height 16
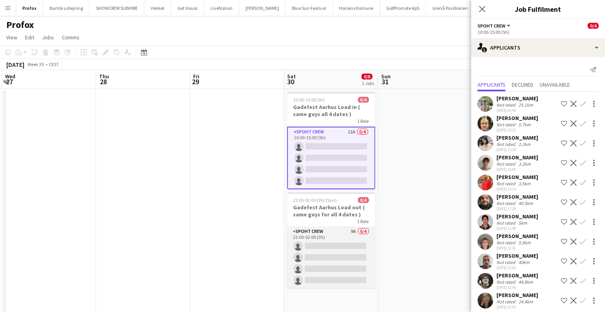
click at [330, 247] on app-card-role "Spoht Crew 9A 0/4 23:00-02:00 (3h) single-neutral-actions single-neutral-action…" at bounding box center [331, 257] width 88 height 61
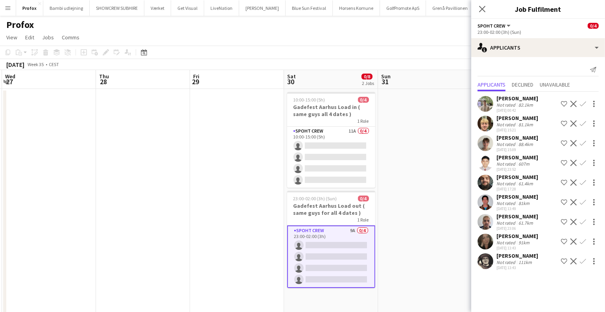
click at [312, 228] on app-card-role "Spoht Crew 9A 0/4 23:00-02:00 (3h) single-neutral-actions single-neutral-action…" at bounding box center [331, 256] width 88 height 63
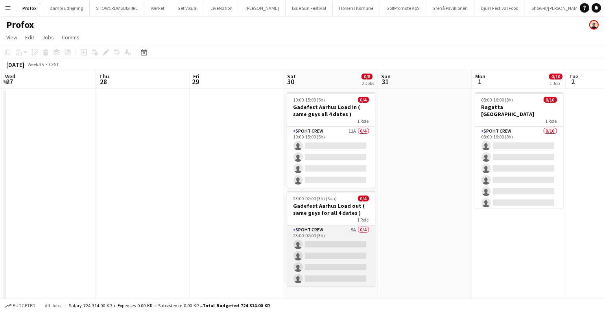
click at [305, 253] on app-card-role "Spoht Crew 9A 0/4 23:00-02:00 (3h) single-neutral-actions single-neutral-action…" at bounding box center [331, 255] width 88 height 61
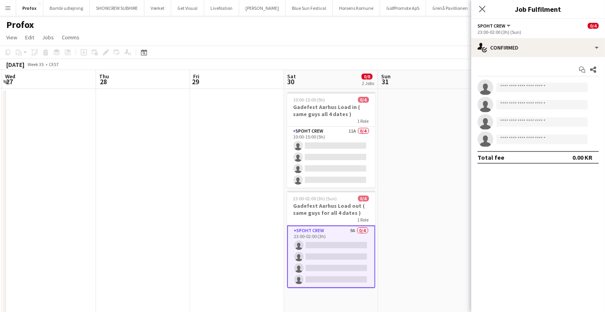
click at [551, 81] on app-invite-slot "single-neutral-actions" at bounding box center [538, 87] width 134 height 16
click at [542, 85] on input at bounding box center [542, 87] width 91 height 9
type input "*"
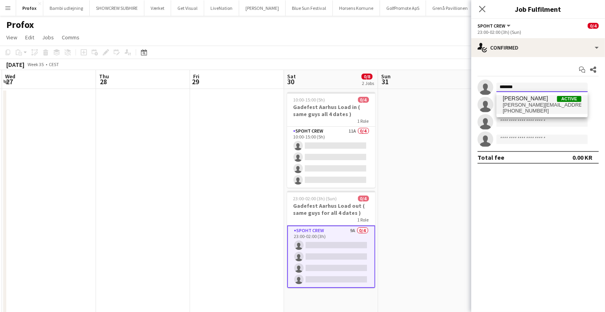
type input "*******"
click at [518, 99] on span "Armando Irom" at bounding box center [525, 98] width 45 height 7
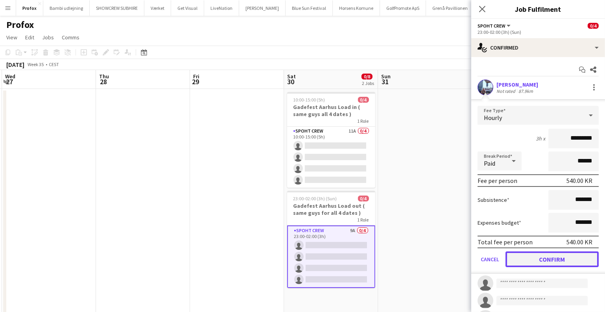
click at [543, 263] on button "Confirm" at bounding box center [552, 259] width 93 height 16
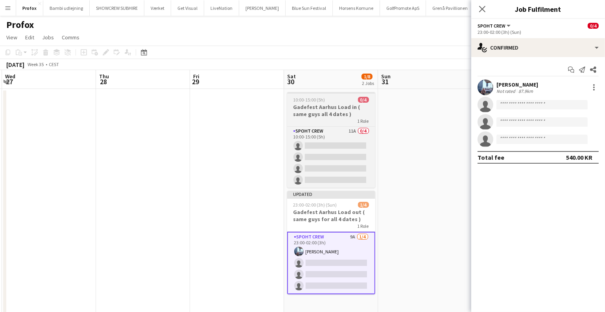
click at [295, 118] on div "1 Role" at bounding box center [331, 121] width 88 height 6
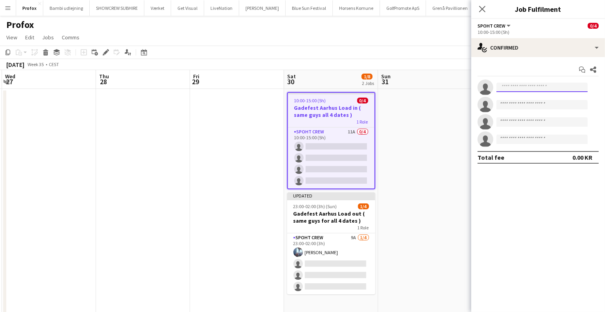
click at [517, 91] on input at bounding box center [542, 87] width 91 height 9
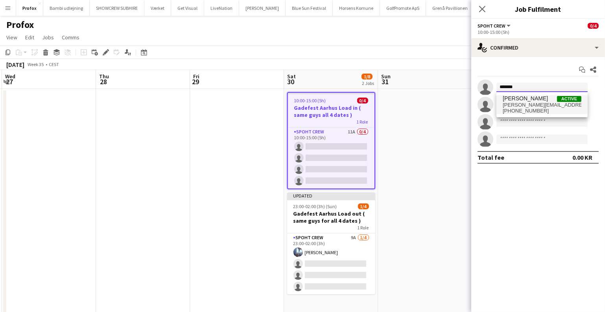
type input "*******"
click at [515, 100] on span "Armando Irom" at bounding box center [525, 98] width 45 height 7
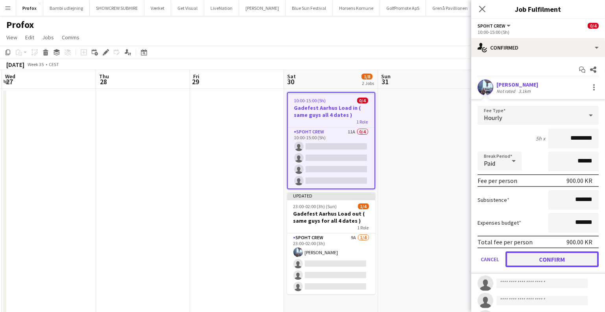
click at [539, 257] on button "Confirm" at bounding box center [552, 259] width 93 height 16
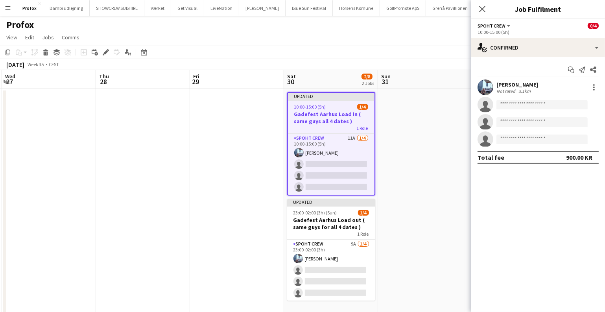
click at [388, 172] on app-date-cell at bounding box center [425, 231] width 94 height 284
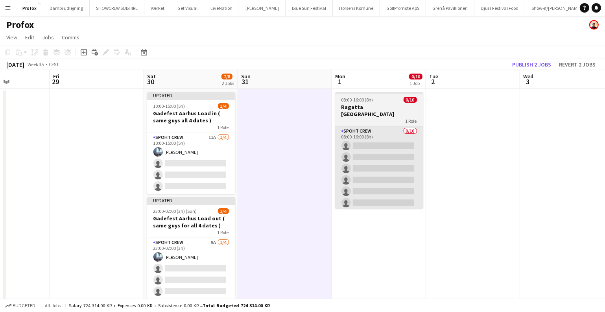
scroll to position [0, 341]
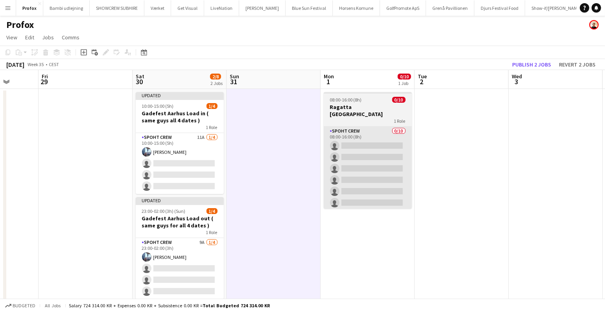
drag, startPoint x: 448, startPoint y: 168, endPoint x: 320, endPoint y: 165, distance: 127.5
click at [292, 174] on app-calendar-viewport "Mon 25 0/10 1 Job Tue 26 Wed 27 Thu 28 Fri 29 Sat 30 2/8 2 Jobs Sun 31 Mon 1 0/…" at bounding box center [302, 221] width 605 height 303
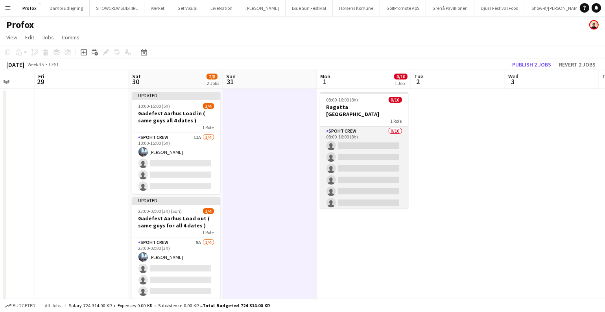
click at [369, 156] on app-card-role "Spoht Crew 0/10 08:00-16:00 (8h) single-neutral-actions single-neutral-actions …" at bounding box center [364, 191] width 88 height 129
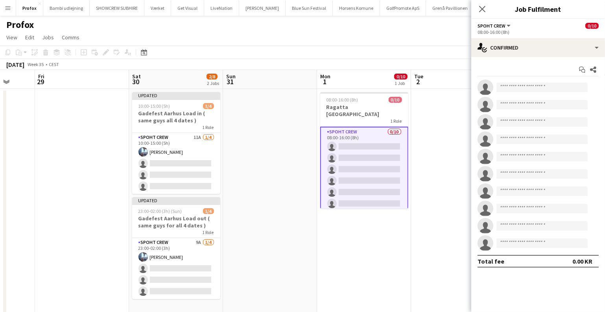
click at [440, 167] on app-date-cell at bounding box center [458, 231] width 94 height 284
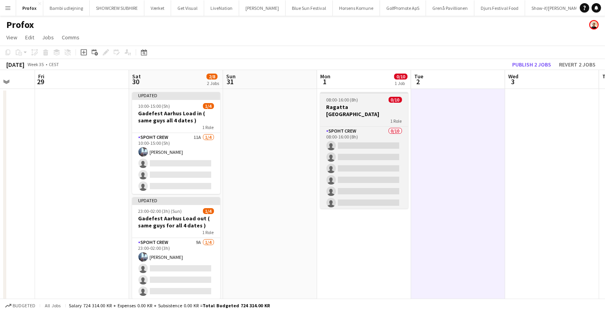
click at [368, 110] on h3 "Ragatta [GEOGRAPHIC_DATA]" at bounding box center [364, 110] width 88 height 14
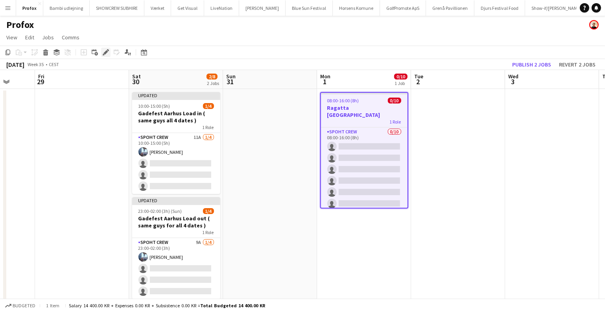
click at [105, 51] on icon at bounding box center [105, 52] width 4 height 4
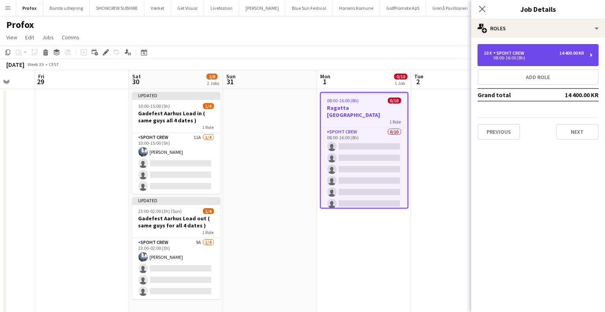
click at [501, 51] on div "Spoht Crew" at bounding box center [510, 53] width 34 height 6
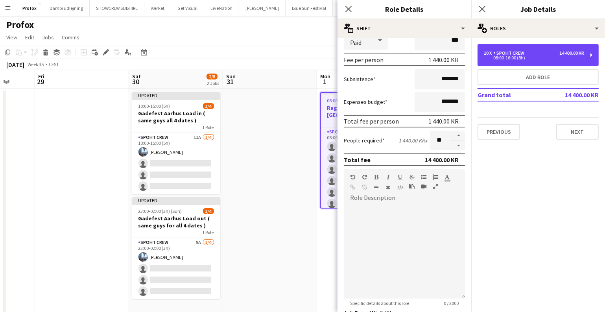
scroll to position [107, 0]
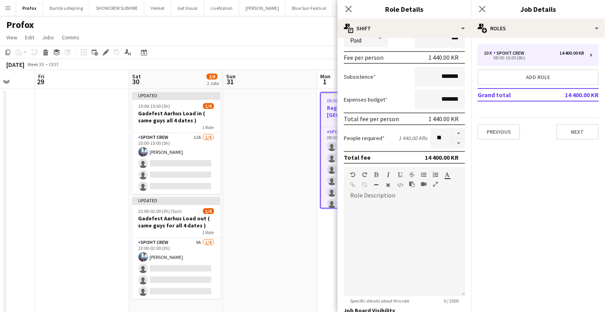
click at [254, 147] on app-date-cell at bounding box center [270, 231] width 94 height 284
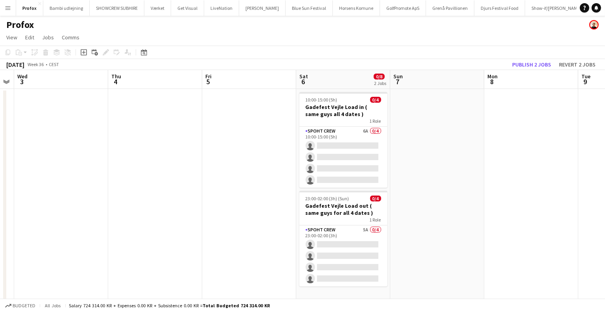
drag, startPoint x: 582, startPoint y: 188, endPoint x: 162, endPoint y: 178, distance: 419.6
click at [162, 178] on app-calendar-viewport "Sat 30 2/8 2 Jobs Sun 31 Mon 1 0/10 1 Job Tue 2 Wed 3 Thu 4 Fri 5 Sat 6 0/8 2 J…" at bounding box center [302, 221] width 605 height 303
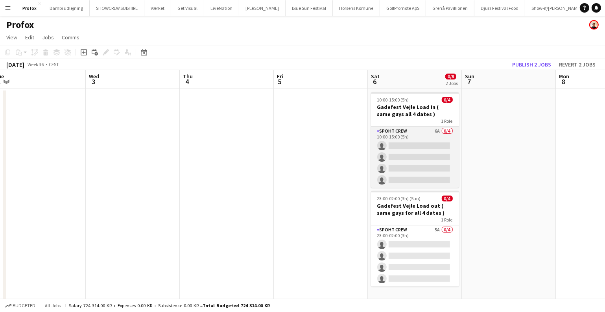
click at [422, 144] on app-card-role "Spoht Crew 6A 0/4 10:00-15:00 (5h) single-neutral-actions single-neutral-action…" at bounding box center [415, 157] width 88 height 61
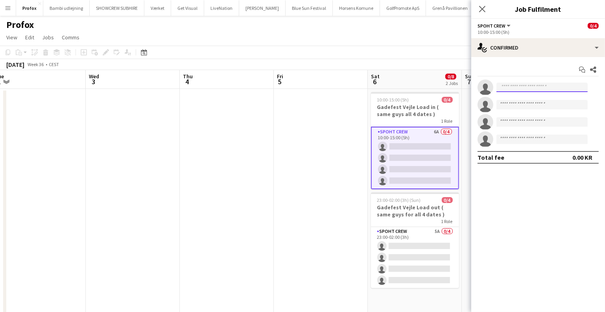
click at [517, 89] on input at bounding box center [542, 87] width 91 height 9
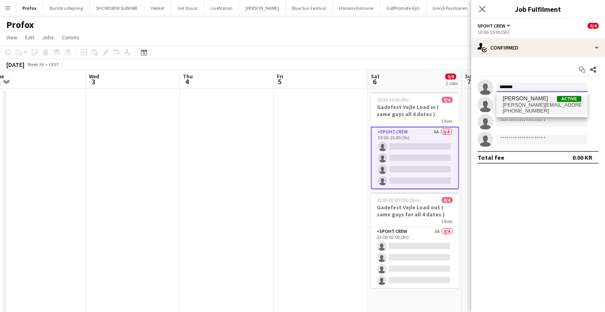
type input "*******"
click at [520, 107] on span "armando.nikol@yahoo.com" at bounding box center [542, 105] width 79 height 6
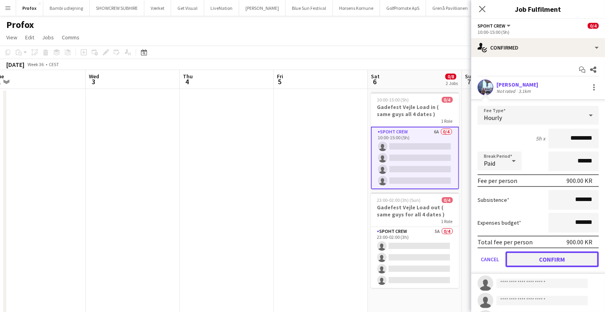
click at [538, 255] on button "Confirm" at bounding box center [552, 259] width 93 height 16
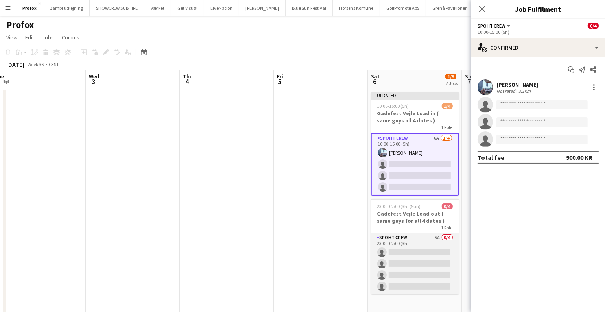
click at [397, 249] on app-card-role "Spoht Crew 5A 0/4 23:00-02:00 (3h) single-neutral-actions single-neutral-action…" at bounding box center [415, 263] width 88 height 61
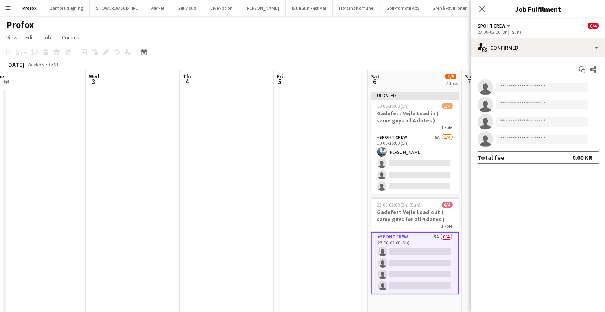
scroll to position [0, 290]
click at [518, 89] on input at bounding box center [542, 87] width 91 height 9
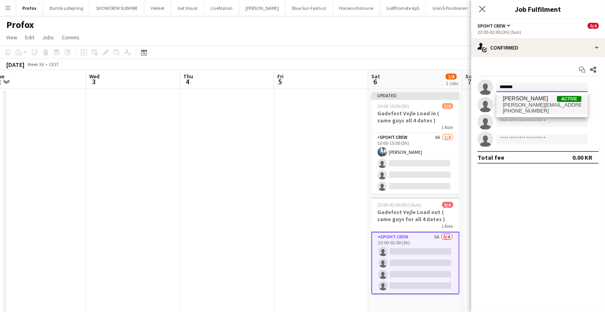
type input "*******"
click at [524, 101] on span "Armando Irom" at bounding box center [525, 98] width 45 height 7
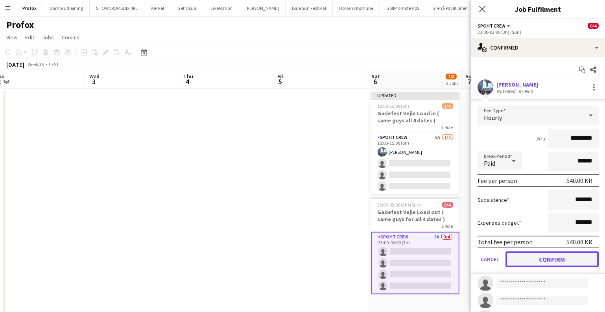
click at [535, 253] on button "Confirm" at bounding box center [552, 259] width 93 height 16
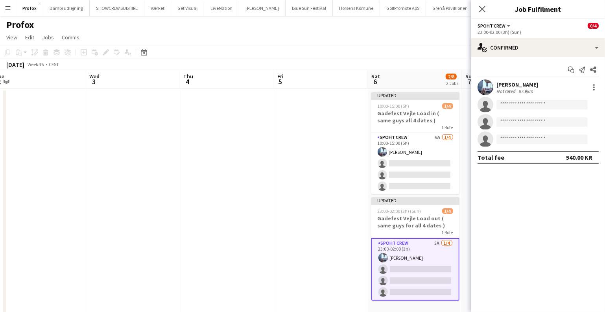
click at [314, 203] on app-date-cell at bounding box center [321, 231] width 94 height 284
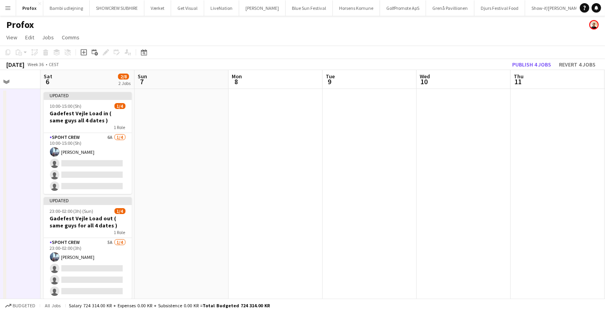
drag, startPoint x: 584, startPoint y: 196, endPoint x: 323, endPoint y: 219, distance: 261.9
click at [255, 222] on app-calendar-viewport "Wed 3 Thu 4 Fri 5 Sat 6 2/8 2 Jobs Sun 7 Mon 8 Tue 9 Wed 10 Thu 11 Fri 12 Sat 1…" at bounding box center [302, 221] width 605 height 303
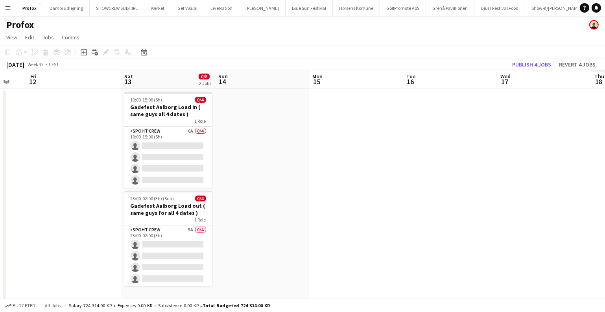
scroll to position [0, 231]
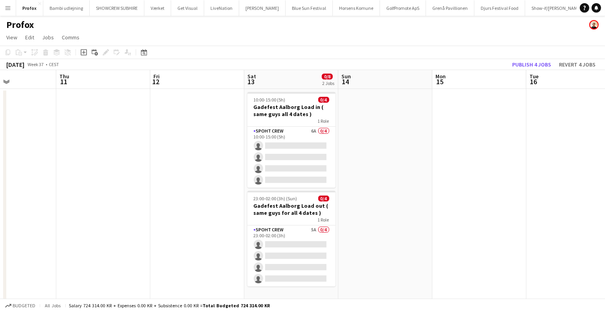
drag, startPoint x: 550, startPoint y: 216, endPoint x: 91, endPoint y: 247, distance: 459.8
click at [92, 248] on app-calendar-viewport "Mon 8 Tue 9 Wed 10 Thu 11 Fri 12 Sat 13 0/8 2 Jobs Sun 14 Mon 15 Tue 16 Wed 17 …" at bounding box center [302, 221] width 605 height 303
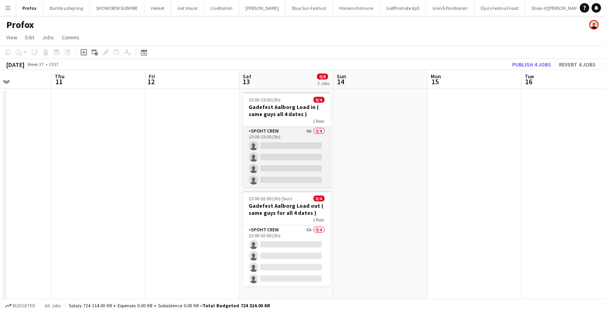
click at [279, 157] on app-card-role "Spoht Crew 6A 0/4 10:00-15:00 (5h) single-neutral-actions single-neutral-action…" at bounding box center [287, 157] width 88 height 61
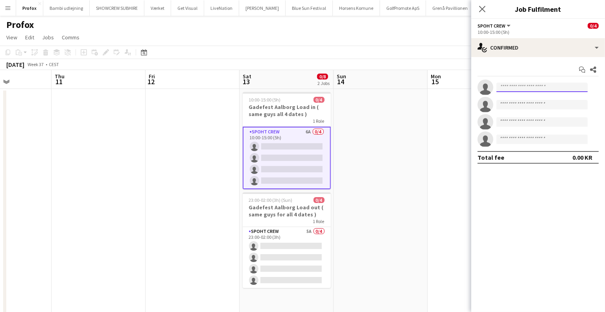
click at [533, 84] on input at bounding box center [542, 87] width 91 height 9
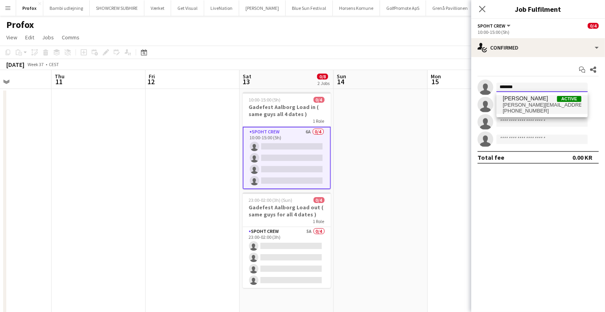
type input "*******"
click at [524, 98] on span "Armando Irom" at bounding box center [525, 98] width 45 height 7
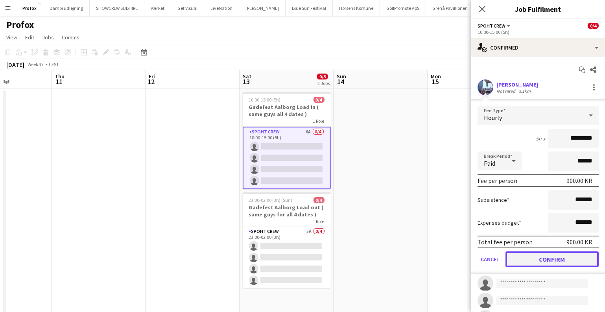
click at [545, 255] on button "Confirm" at bounding box center [552, 259] width 93 height 16
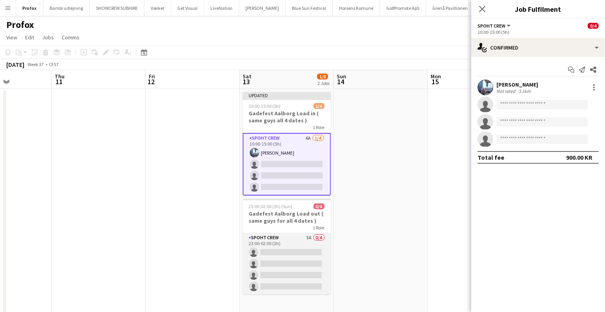
click at [282, 250] on app-card-role "Spoht Crew 5A 0/4 23:00-02:00 (3h) single-neutral-actions single-neutral-action…" at bounding box center [287, 263] width 88 height 61
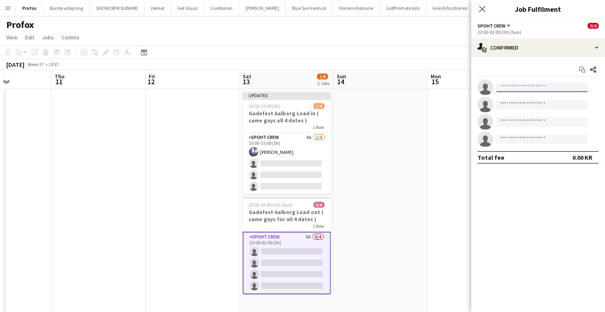
click at [514, 90] on input at bounding box center [542, 87] width 91 height 9
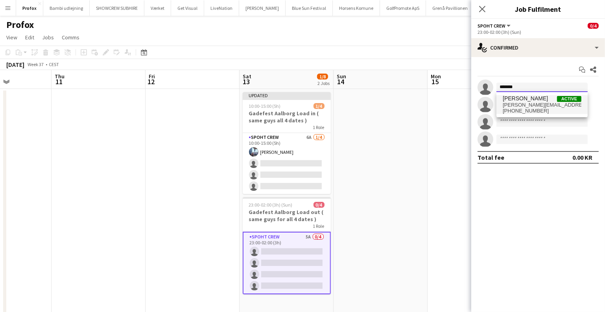
type input "*******"
click at [535, 104] on span "armando.nikol@yahoo.com" at bounding box center [542, 105] width 79 height 6
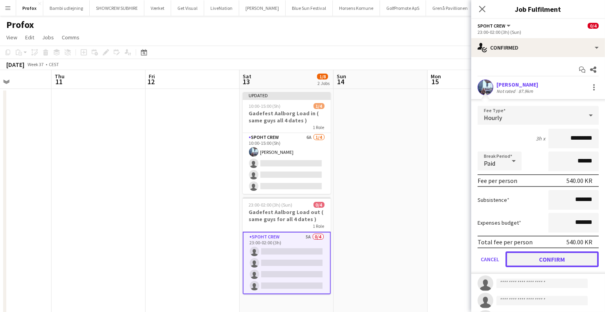
click at [533, 259] on button "Confirm" at bounding box center [552, 259] width 93 height 16
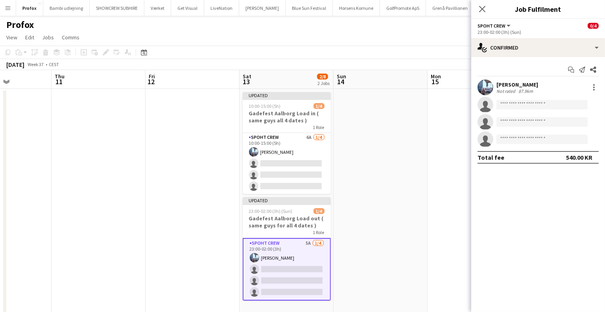
click at [405, 199] on app-date-cell at bounding box center [381, 231] width 94 height 284
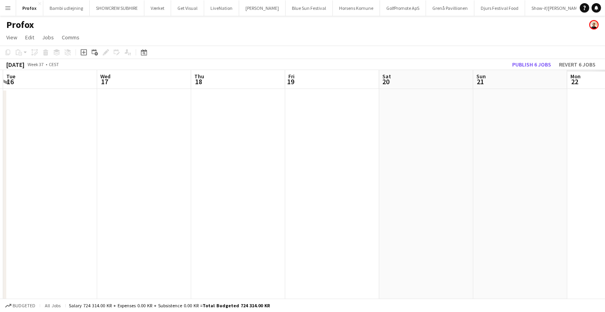
scroll to position [0, 251]
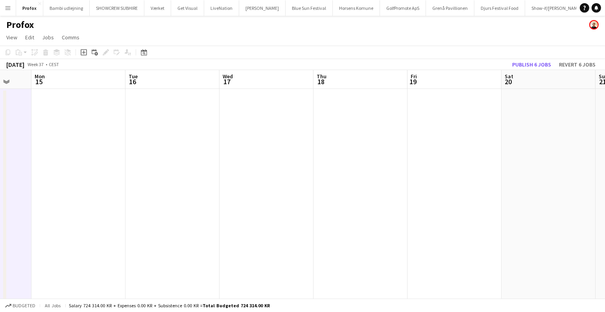
drag, startPoint x: 576, startPoint y: 156, endPoint x: 179, endPoint y: 200, distance: 398.6
click at [179, 200] on app-calendar-viewport "Fri 12 Sat 13 2/8 2 Jobs Sun 14 Mon 15 Tue 16 Wed 17 Thu 18 Fri 19 Sat 20 Sun 2…" at bounding box center [302, 221] width 605 height 303
click at [544, 63] on button "Publish 6 jobs" at bounding box center [531, 64] width 45 height 10
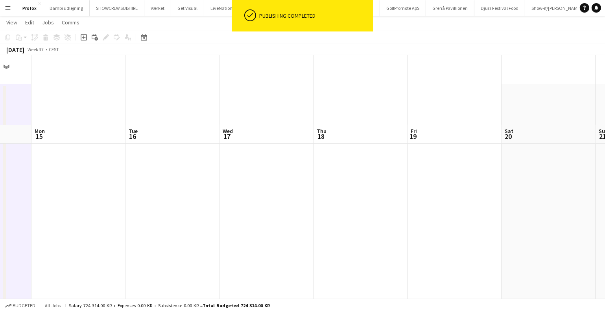
scroll to position [0, 0]
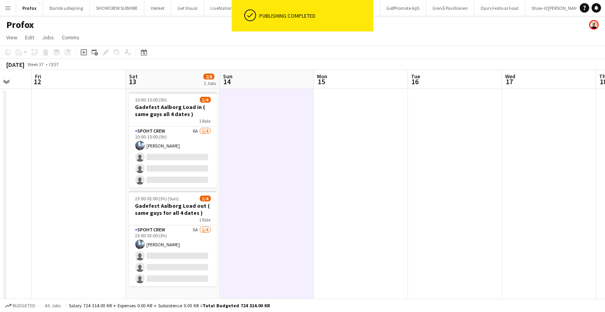
drag, startPoint x: 510, startPoint y: 172, endPoint x: 524, endPoint y: 180, distance: 16.6
click at [605, 178] on html "ok-circled Publishing completed Menu Boards Boards Boards All jobs Status Workf…" at bounding box center [302, 193] width 605 height 386
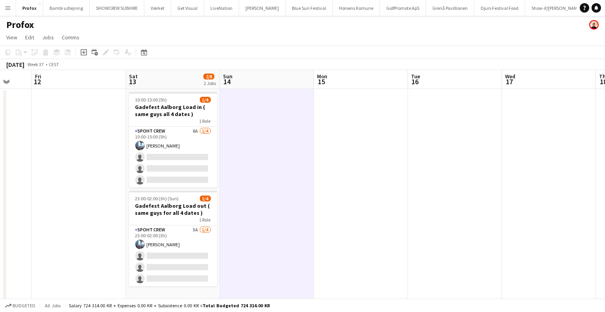
scroll to position [0, 204]
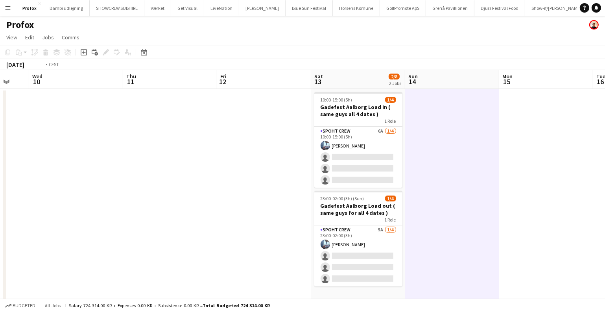
drag, startPoint x: 78, startPoint y: 193, endPoint x: 361, endPoint y: 210, distance: 283.5
click at [366, 212] on app-calendar-viewport "Mon 8 Tue 9 Wed 10 Thu 11 Fri 12 Sat 13 2/8 2 Jobs Sun 14 Mon 15 Tue 16 Wed 17 …" at bounding box center [302, 221] width 605 height 303
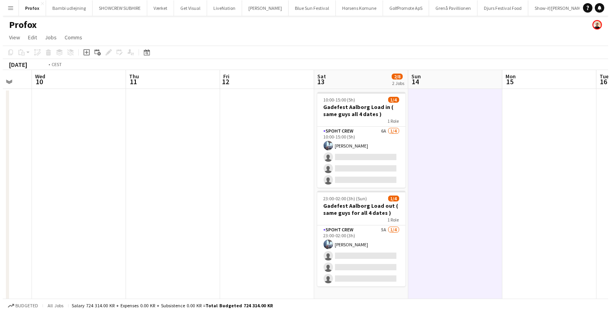
scroll to position [0, 248]
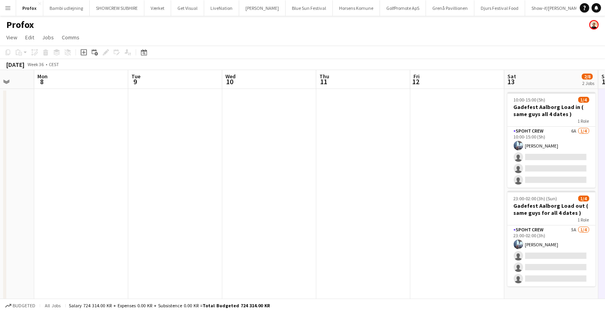
click at [7, 5] on app-icon "Menu" at bounding box center [8, 8] width 6 height 6
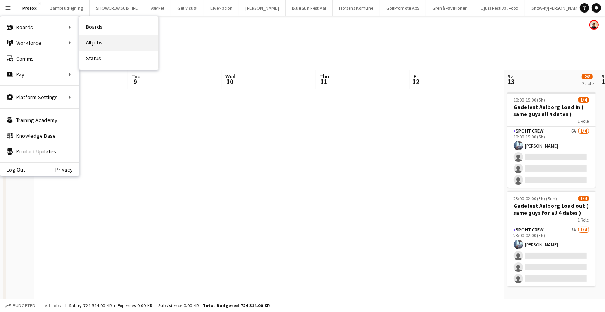
click at [109, 41] on link "All jobs" at bounding box center [118, 43] width 79 height 16
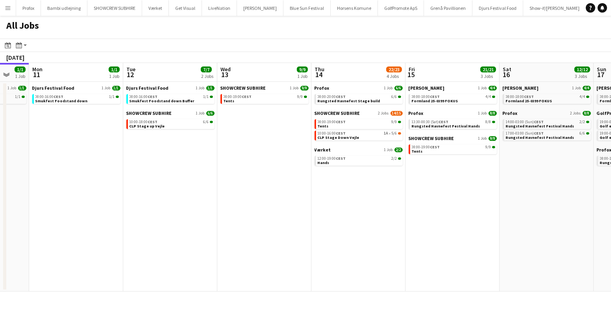
drag, startPoint x: 448, startPoint y: 172, endPoint x: 183, endPoint y: 177, distance: 265.7
click at [183, 177] on app-calendar-viewport "Thu 7 3/4 1 Job Fri 8 6/6 1 Job Sat 9 6/6 1 Job Sun 10 1/1 1 Job Mon 11 1/1 1 J…" at bounding box center [305, 177] width 611 height 229
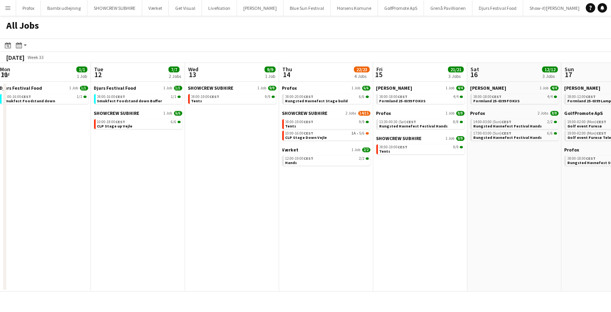
drag, startPoint x: 341, startPoint y: 216, endPoint x: 1, endPoint y: 212, distance: 340.0
click at [0, 212] on app-calendar-viewport "Sat 9 6/6 1 Job Sun 10 1/1 1 Job Mon 11 1/1 1 Job Tue 12 7/7 2 Jobs Wed 13 9/9 …" at bounding box center [305, 177] width 611 height 229
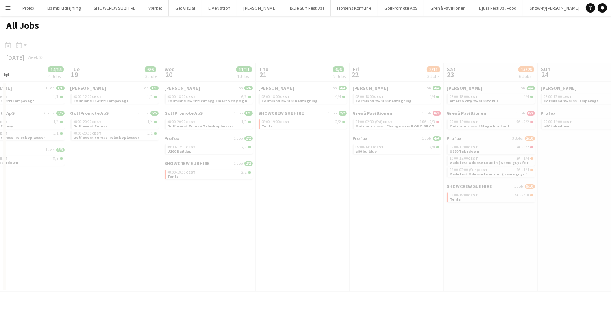
scroll to position [0, 221]
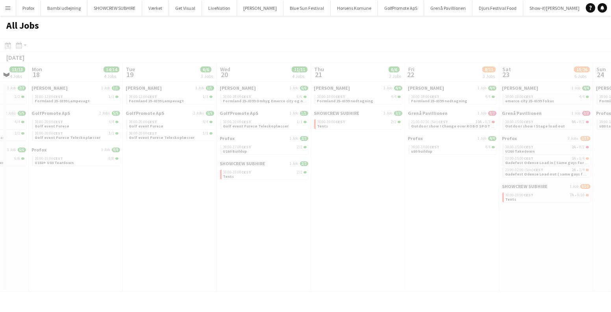
drag, startPoint x: 539, startPoint y: 219, endPoint x: 203, endPoint y: 230, distance: 336.2
click at [222, 230] on app-calendar-viewport "Fri 15 21/21 3 Jobs Sat 16 12/12 3 Jobs Sun 17 13/13 4 Jobs Mon 18 14/14 4 Jobs…" at bounding box center [305, 177] width 611 height 229
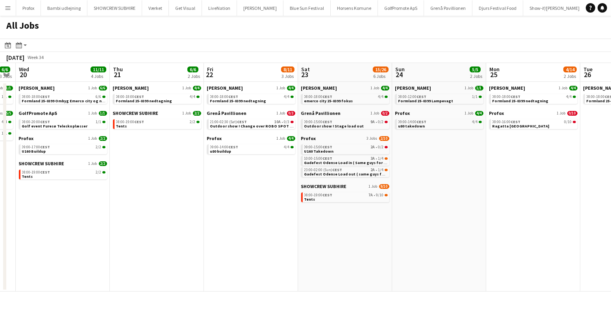
scroll to position [0, 267]
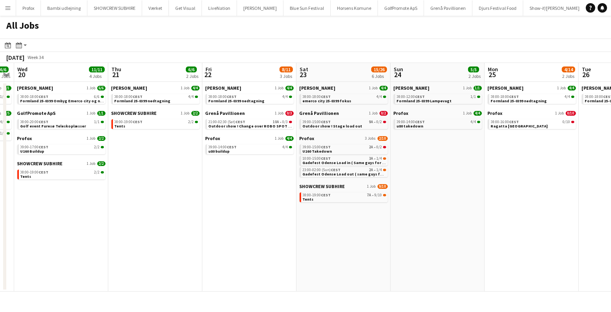
click at [255, 168] on app-all-jobs "All Jobs Date picker AUG 2025 AUG 2025 Monday M Tuesday T Wednesday W Thursday …" at bounding box center [305, 154] width 611 height 276
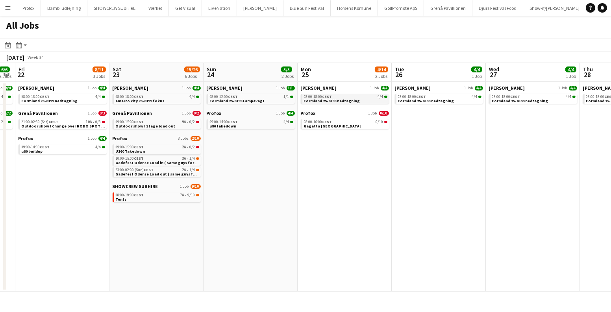
click at [379, 98] on span "4/4" at bounding box center [381, 97] width 6 height 4
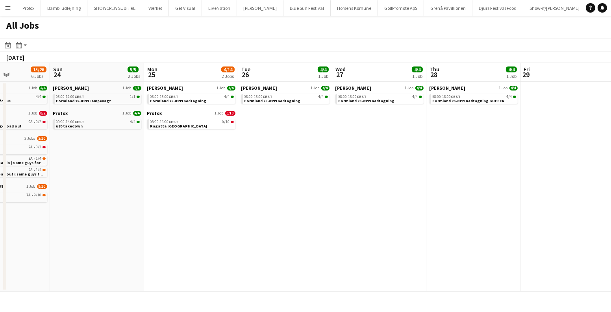
scroll to position [0, 199]
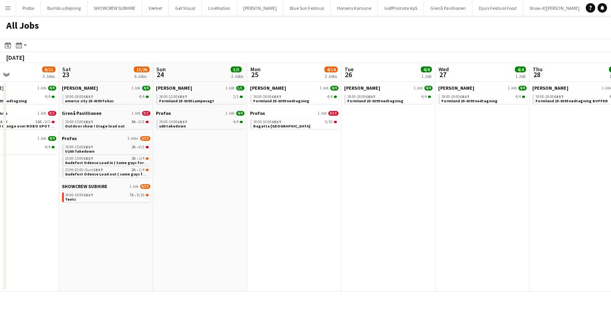
click at [141, 220] on app-all-jobs "All Jobs Date picker AUG 2025 AUG 2025 Monday M Tuesday T Wednesday W Thursday …" at bounding box center [305, 154] width 611 height 276
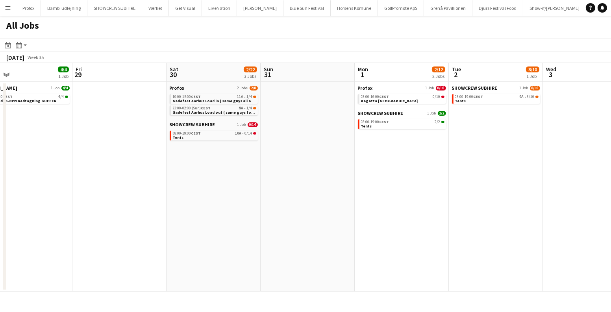
drag, startPoint x: 545, startPoint y: 176, endPoint x: 327, endPoint y: 190, distance: 218.0
click at [331, 189] on app-calendar-viewport "Mon 25 4/14 2 Jobs Tue 26 4/4 1 Job Wed 27 4/4 1 Job Thu 28 4/4 1 Job Fri 29 Sa…" at bounding box center [305, 177] width 611 height 229
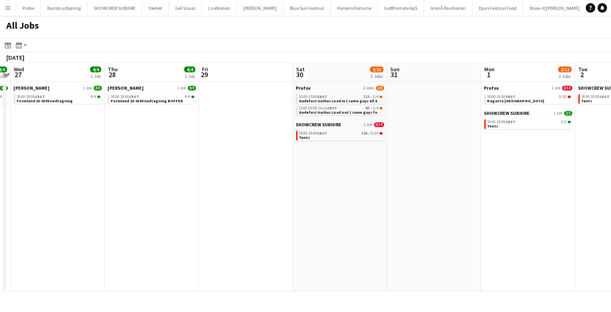
drag, startPoint x: 281, startPoint y: 170, endPoint x: 610, endPoint y: 185, distance: 329.7
click at [610, 185] on app-calendar-viewport "Mon 25 4/14 2 Jobs Tue 26 4/4 1 Job Wed 27 4/4 1 Job Thu 28 4/4 1 Job Fri 29 Sa…" at bounding box center [305, 177] width 611 height 229
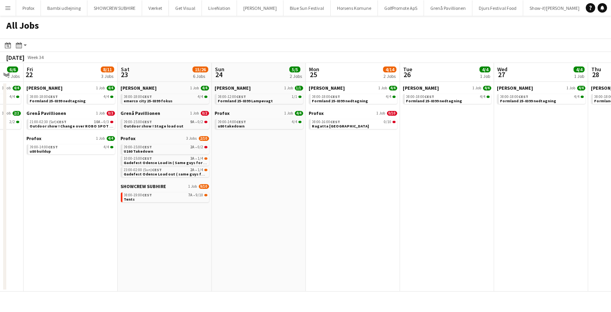
drag, startPoint x: 408, startPoint y: 193, endPoint x: 274, endPoint y: 186, distance: 134.8
click at [436, 196] on app-calendar-viewport "Wed 20 11/11 4 Jobs Thu 21 6/6 2 Jobs Fri 22 8/11 3 Jobs Sat 23 15/26 6 Jobs Su…" at bounding box center [305, 177] width 611 height 229
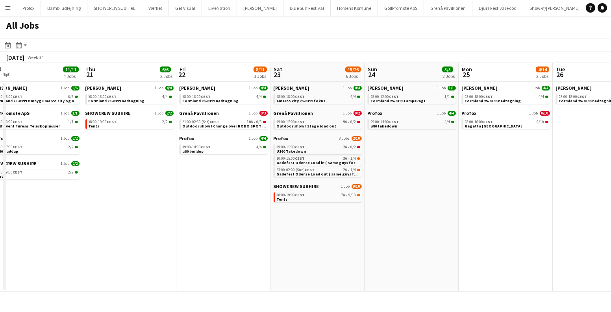
scroll to position [0, 233]
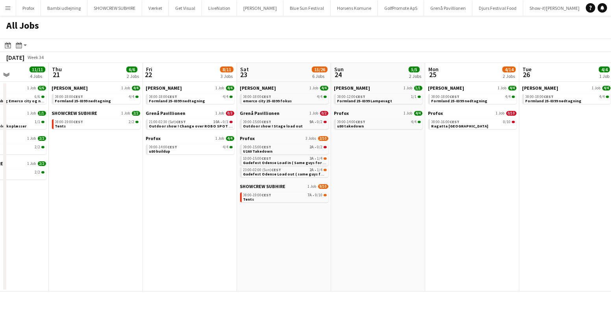
drag, startPoint x: 243, startPoint y: 183, endPoint x: 376, endPoint y: 193, distance: 133.0
click at [378, 193] on app-calendar-viewport "Mon 18 14/14 4 Jobs Tue 19 6/6 3 Jobs Wed 20 11/11 4 Jobs Thu 21 6/6 2 Jobs Fri…" at bounding box center [305, 177] width 611 height 229
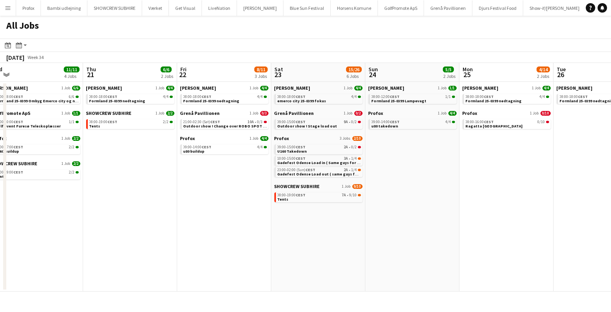
scroll to position [0, 221]
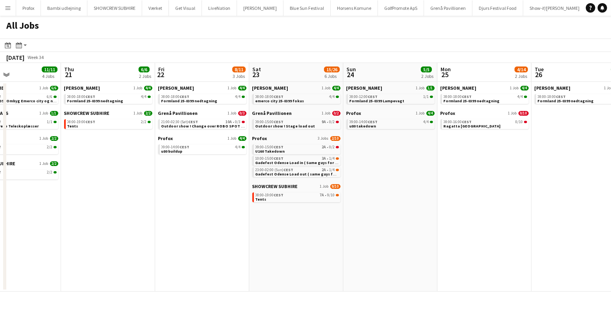
drag, startPoint x: 149, startPoint y: 204, endPoint x: 255, endPoint y: 212, distance: 106.5
click at [255, 212] on app-calendar-viewport "Mon 18 14/14 4 Jobs Tue 19 6/6 3 Jobs Wed 20 11/11 4 Jobs Thu 21 6/6 2 Jobs Fri…" at bounding box center [305, 177] width 611 height 229
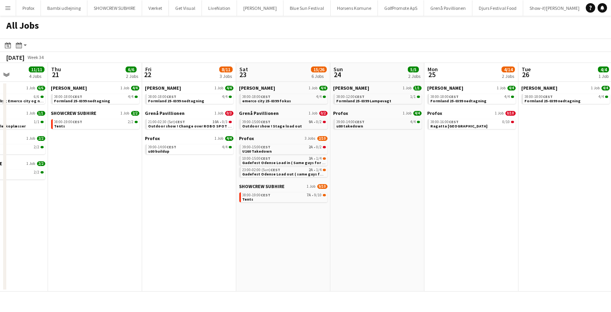
scroll to position [0, 303]
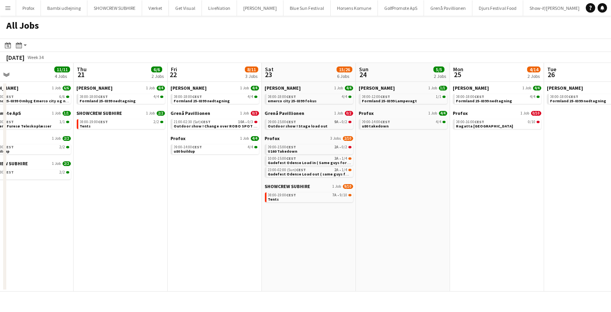
drag, startPoint x: 336, startPoint y: 222, endPoint x: 145, endPoint y: 222, distance: 191.2
click at [145, 222] on app-calendar-viewport "Sun 17 13/13 4 Jobs Mon 18 14/14 4 Jobs Tue 19 6/6 3 Jobs Wed 20 11/11 4 Jobs T…" at bounding box center [305, 177] width 611 height 229
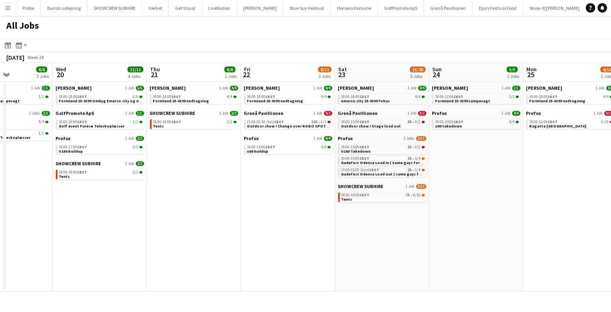
drag, startPoint x: 145, startPoint y: 222, endPoint x: 261, endPoint y: 231, distance: 116.5
click at [413, 228] on app-calendar-viewport "Sun 17 13/13 4 Jobs Mon 18 14/14 4 Jobs Tue 19 6/6 3 Jobs Wed 20 11/11 4 Jobs T…" at bounding box center [305, 177] width 611 height 229
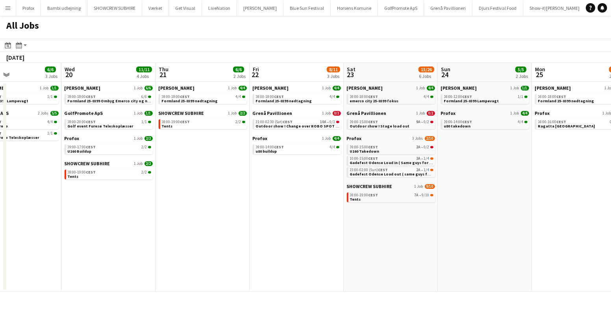
drag, startPoint x: 76, startPoint y: 221, endPoint x: 353, endPoint y: 222, distance: 277.8
click at [350, 222] on app-calendar-viewport "Sun 17 13/13 4 Jobs Mon 18 14/14 4 Jobs Tue 19 6/6 3 Jobs Wed 20 11/11 4 Jobs T…" at bounding box center [305, 177] width 611 height 229
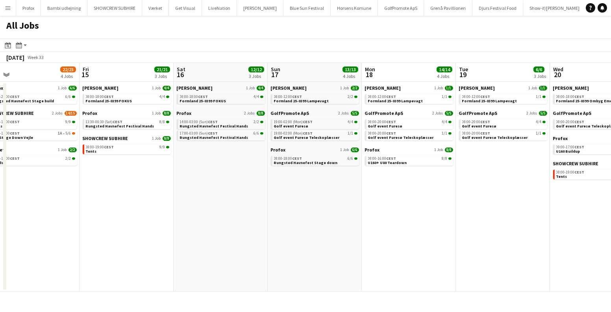
drag, startPoint x: 379, startPoint y: 222, endPoint x: 327, endPoint y: 207, distance: 54.4
click at [401, 223] on app-calendar-viewport "Tue 12 7/7 2 Jobs Wed 13 9/9 1 Job Thu 14 22/23 4 Jobs Fri 15 21/21 3 Jobs Sat …" at bounding box center [305, 177] width 611 height 229
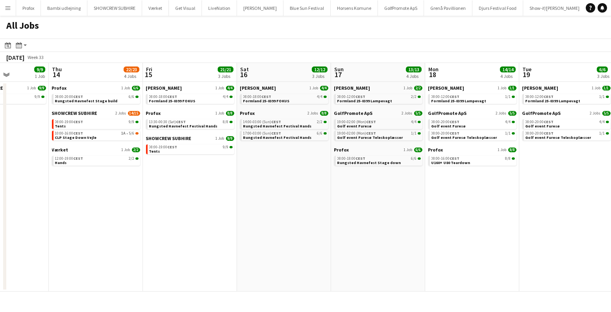
scroll to position [0, 164]
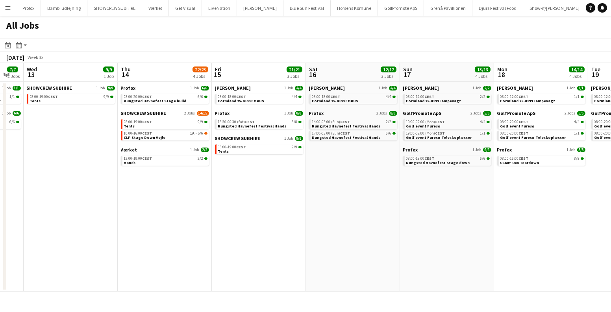
drag, startPoint x: 288, startPoint y: 199, endPoint x: 300, endPoint y: 196, distance: 11.7
click at [313, 204] on app-calendar-viewport "Mon 11 1/1 1 Job Tue 12 7/7 2 Jobs Wed 13 9/9 1 Job Thu 14 22/23 4 Jobs Fri 15 …" at bounding box center [305, 177] width 611 height 229
click at [179, 134] on div "10:00-16:00 CEST 1A • 5/6" at bounding box center [166, 133] width 83 height 4
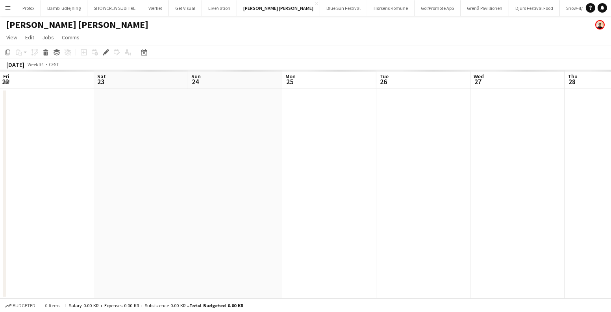
scroll to position [0, 270]
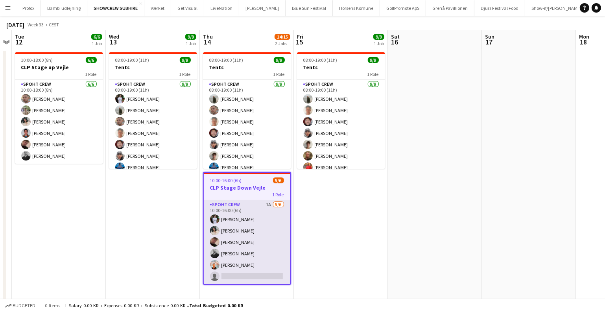
scroll to position [44, 0]
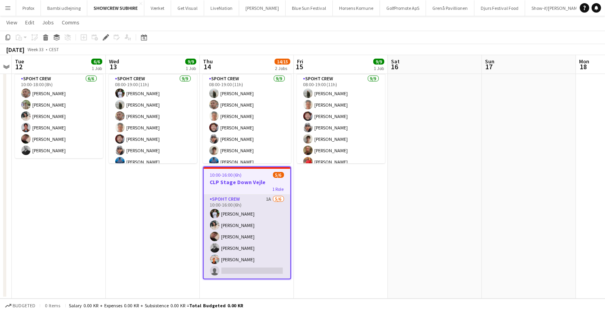
click at [240, 267] on app-card-role "Spoht Crew 1A [DATE] 10:00-16:00 (6h) [PERSON_NAME] [PERSON_NAME] [PERSON_NAME]…" at bounding box center [247, 237] width 87 height 84
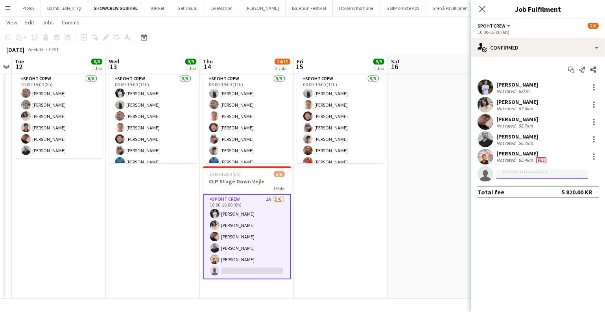
click at [528, 174] on input at bounding box center [542, 173] width 91 height 9
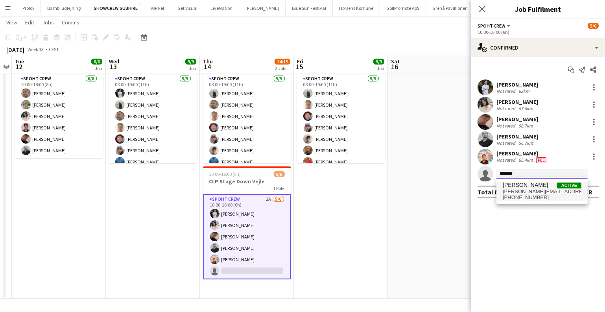
type input "*******"
click at [529, 196] on span "+4526578982" at bounding box center [542, 197] width 79 height 6
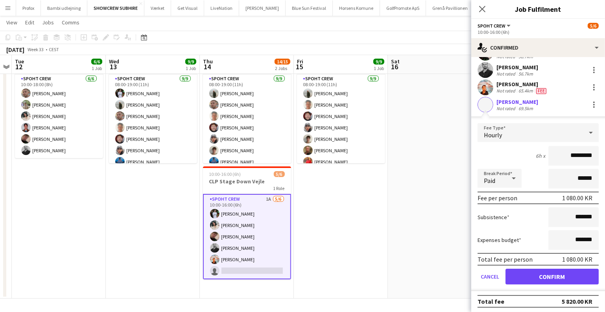
scroll to position [70, 0]
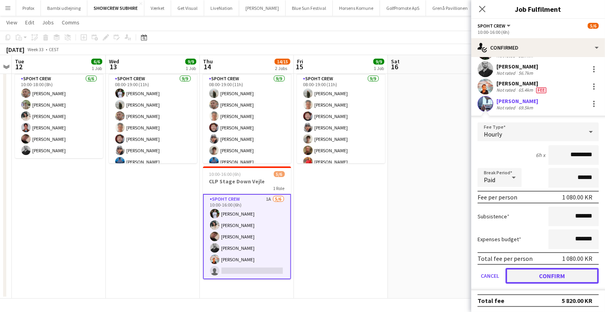
click at [537, 274] on button "Confirm" at bounding box center [552, 276] width 93 height 16
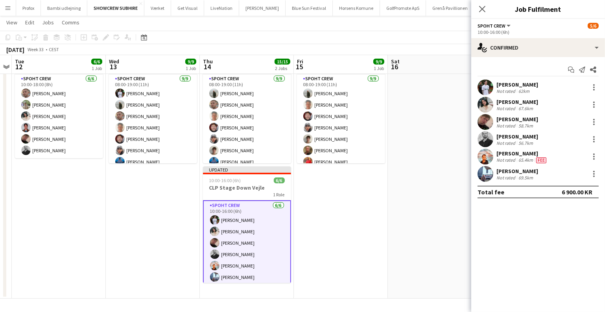
click at [333, 175] on app-date-cell "08:00-19:00 (11h) 9/9 Tents 1 Role Spoht Crew 9/9 08:00-19:00 (11h) Negru Liviu…" at bounding box center [341, 171] width 94 height 255
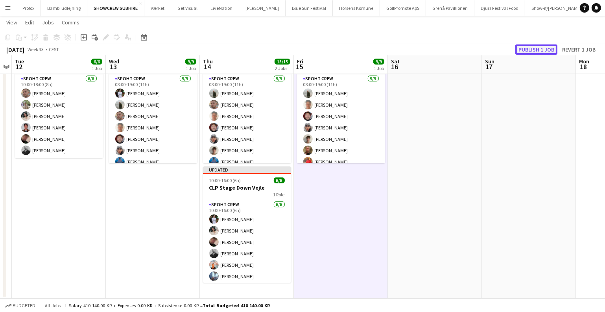
click at [538, 47] on button "Publish 1 job" at bounding box center [536, 49] width 42 height 10
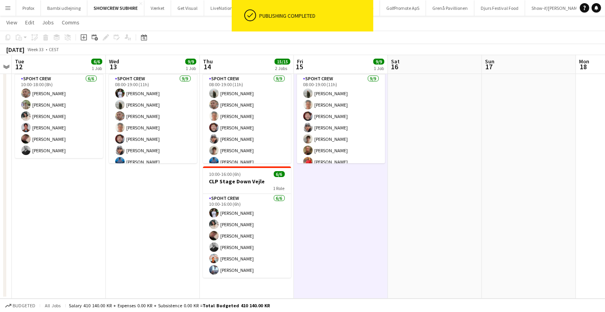
click at [5, 5] on app-icon "Menu" at bounding box center [8, 8] width 6 height 6
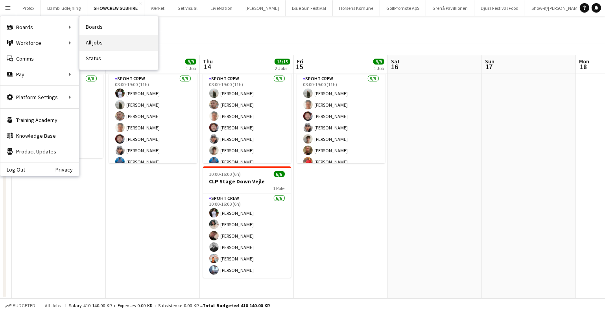
click at [139, 47] on link "All jobs" at bounding box center [118, 43] width 79 height 16
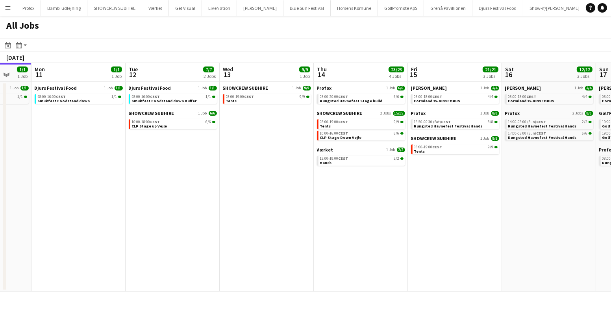
drag, startPoint x: 476, startPoint y: 172, endPoint x: 183, endPoint y: 178, distance: 293.6
click at [69, 173] on app-calendar-viewport "Thu 7 3/4 1 Job Fri 8 6/6 1 Job Sat 9 6/6 1 Job Sun 10 1/1 1 Job Mon 11 1/1 1 J…" at bounding box center [305, 177] width 611 height 229
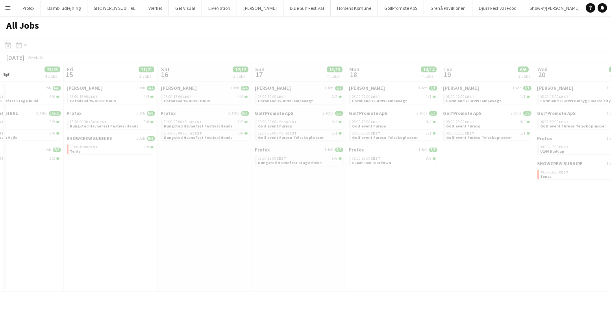
drag, startPoint x: 416, startPoint y: 198, endPoint x: 196, endPoint y: 186, distance: 220.7
click at [96, 186] on app-calendar-viewport "Tue 12 7/7 2 Jobs Wed 13 9/9 1 Job Thu 14 23/23 4 Jobs Fri 15 21/21 3 Jobs Sat …" at bounding box center [305, 177] width 611 height 229
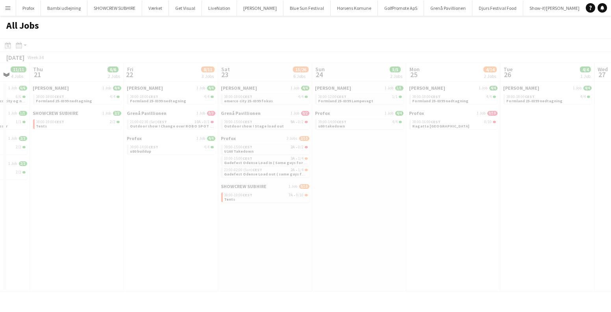
scroll to position [0, 249]
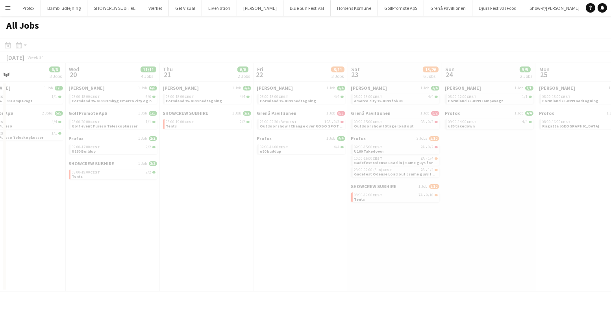
drag, startPoint x: 391, startPoint y: 188, endPoint x: 229, endPoint y: 186, distance: 162.5
click at [118, 186] on app-calendar-viewport "Sun 17 13/13 4 Jobs Mon 18 14/14 4 Jobs Tue 19 6/6 3 Jobs Wed 20 11/11 4 Jobs T…" at bounding box center [305, 177] width 611 height 229
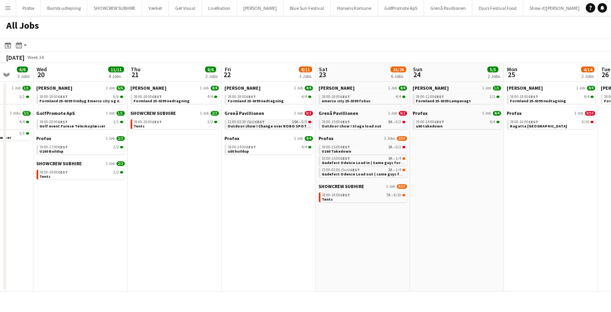
click at [293, 124] on span "Outdoor show ! Change over ROBO SPOT Follow spot / Load out" at bounding box center [289, 126] width 123 height 5
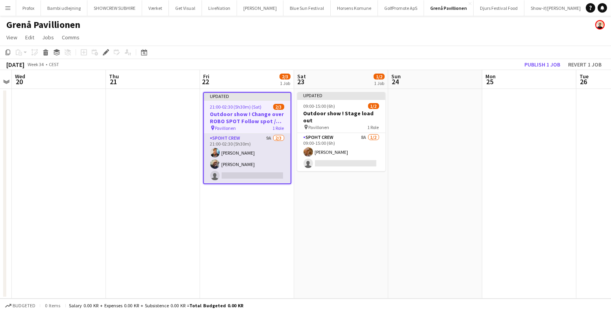
click at [270, 158] on app-card-role "Spoht Crew 9A [DATE] 21:00-02:30 (5h30m) [PERSON_NAME] [PERSON_NAME] single-neu…" at bounding box center [247, 159] width 87 height 50
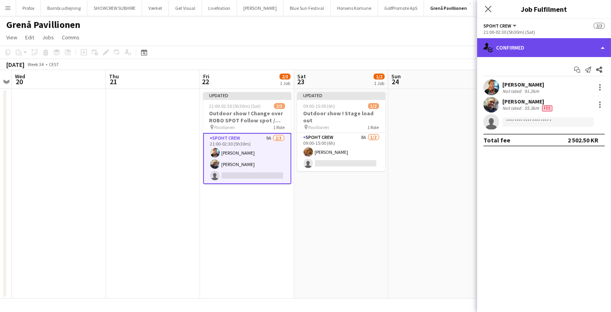
click at [531, 47] on div "single-neutral-actions-check-2 Confirmed" at bounding box center [544, 47] width 134 height 19
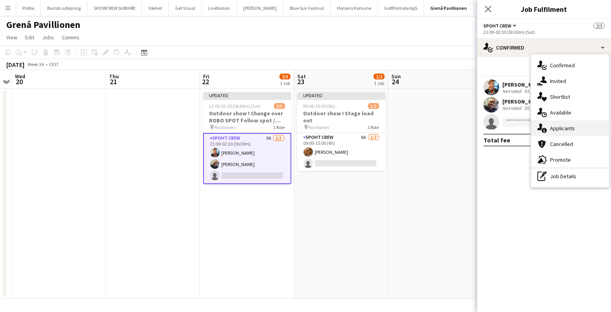
click at [560, 128] on div "single-neutral-actions-information Applicants" at bounding box center [570, 128] width 78 height 16
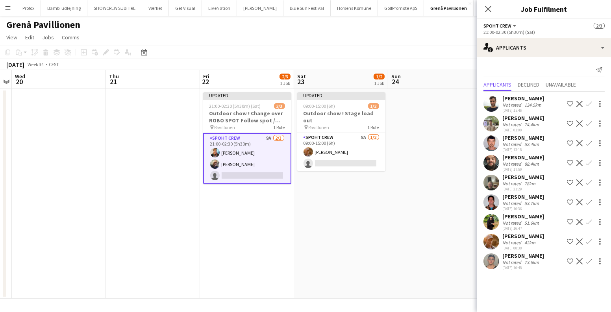
click at [393, 214] on app-date-cell at bounding box center [435, 194] width 94 height 210
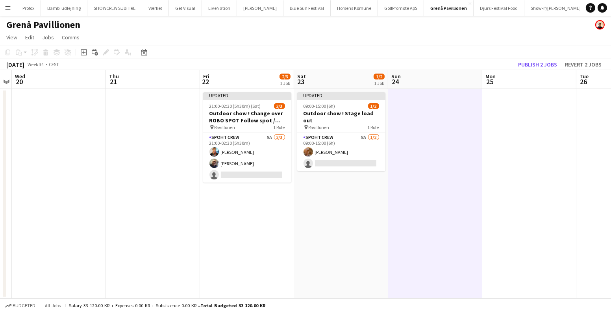
click at [6, 8] on app-icon "Menu" at bounding box center [8, 8] width 6 height 6
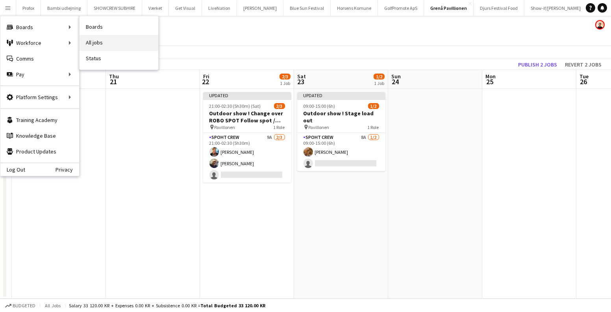
click at [88, 41] on link "All jobs" at bounding box center [118, 43] width 79 height 16
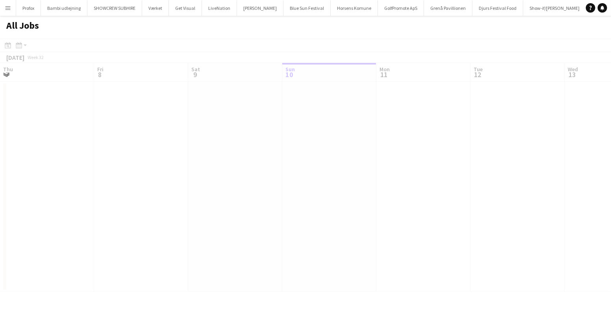
scroll to position [0, 188]
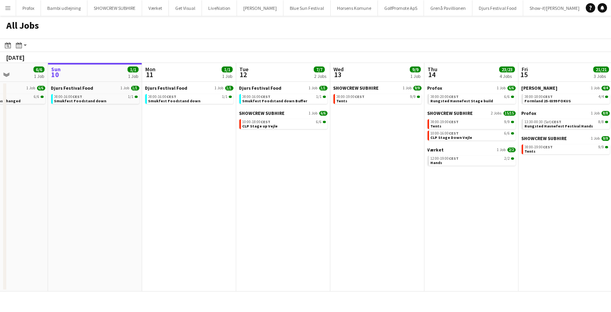
drag, startPoint x: 428, startPoint y: 161, endPoint x: 72, endPoint y: 147, distance: 355.6
click at [86, 148] on app-calendar-viewport "Thu 7 3/4 1 Job Fri 8 6/6 1 Job Sat 9 6/6 1 Job Sun 10 1/1 1 Job Mon 11 1/1 1 J…" at bounding box center [305, 177] width 611 height 229
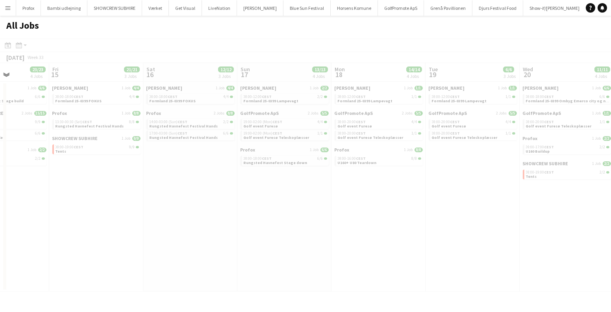
drag, startPoint x: 414, startPoint y: 207, endPoint x: 20, endPoint y: 198, distance: 393.6
click at [43, 202] on app-all-jobs "All Jobs Date picker [DATE] [DATE] [DATE] M [DATE] T [DATE] W [DATE] T [DATE] F…" at bounding box center [305, 154] width 611 height 276
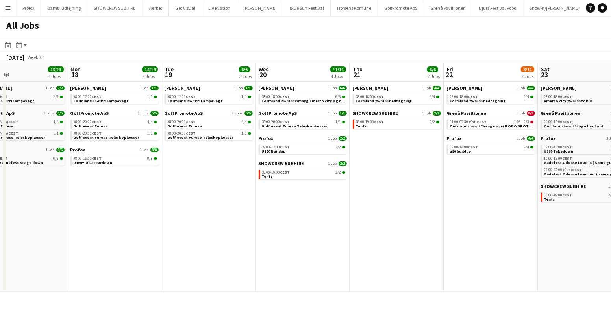
drag, startPoint x: 450, startPoint y: 214, endPoint x: 185, endPoint y: 216, distance: 264.4
click at [185, 216] on app-calendar-viewport "Thu 14 23/23 4 Jobs Fri 15 21/21 3 Jobs Sat 16 12/12 3 Jobs Sun 17 13/13 4 Jobs…" at bounding box center [305, 177] width 611 height 229
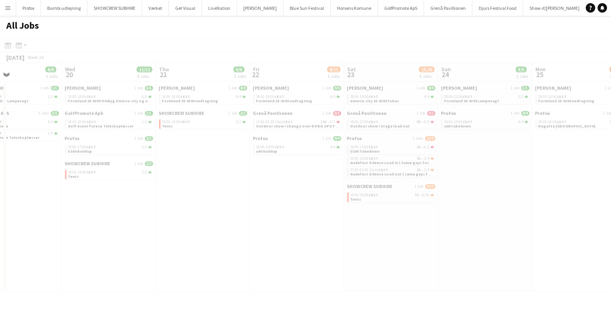
scroll to position [0, 246]
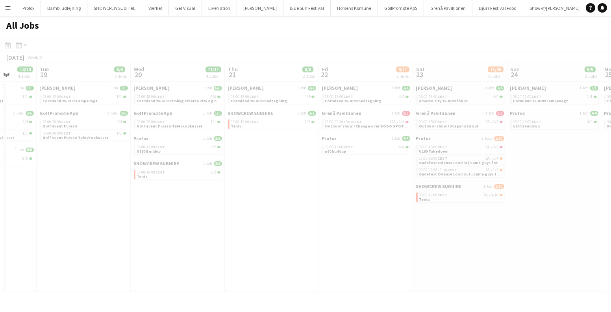
drag, startPoint x: 434, startPoint y: 214, endPoint x: 122, endPoint y: 217, distance: 312.9
click at [122, 217] on app-calendar-viewport "Sat 16 12/12 3 Jobs Sun 17 13/13 4 Jobs Mon 18 14/14 4 Jobs Tue 19 6/6 3 Jobs W…" at bounding box center [305, 177] width 611 height 229
